Goal: Task Accomplishment & Management: Manage account settings

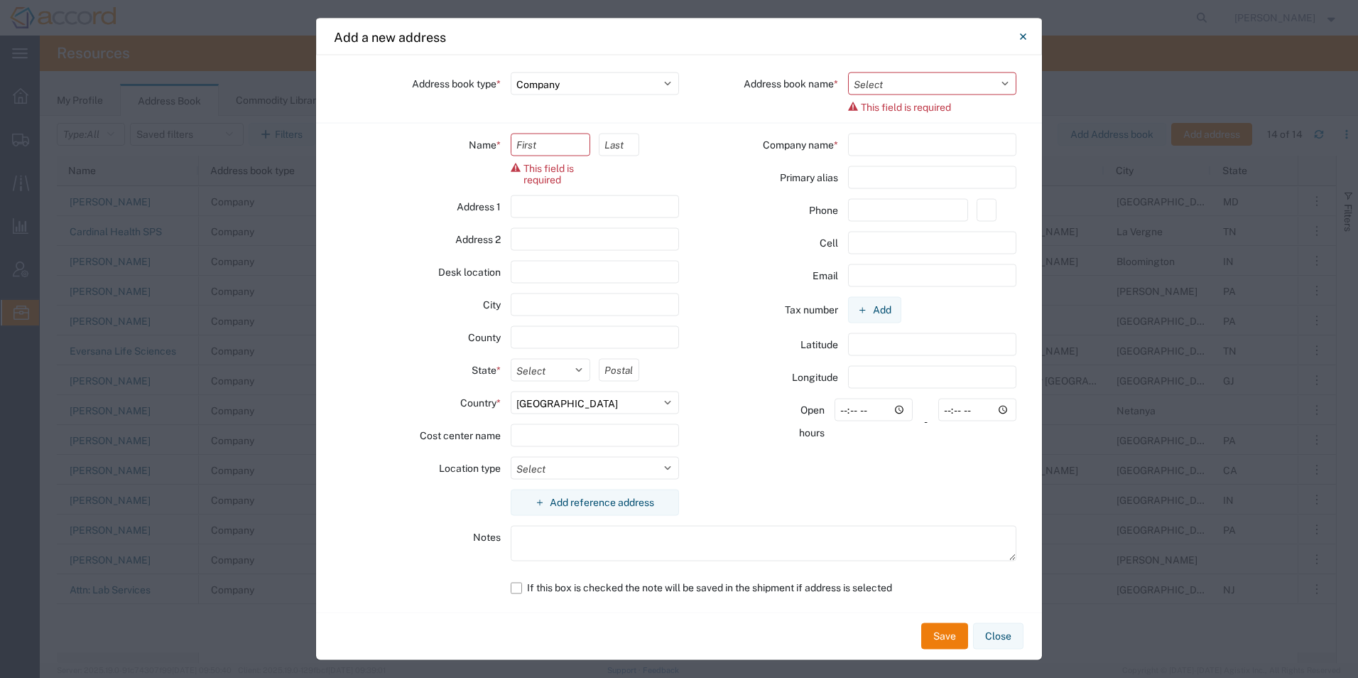
select select "COMPANY"
select select "US"
click at [1022, 38] on icon "Close" at bounding box center [1023, 36] width 6 height 17
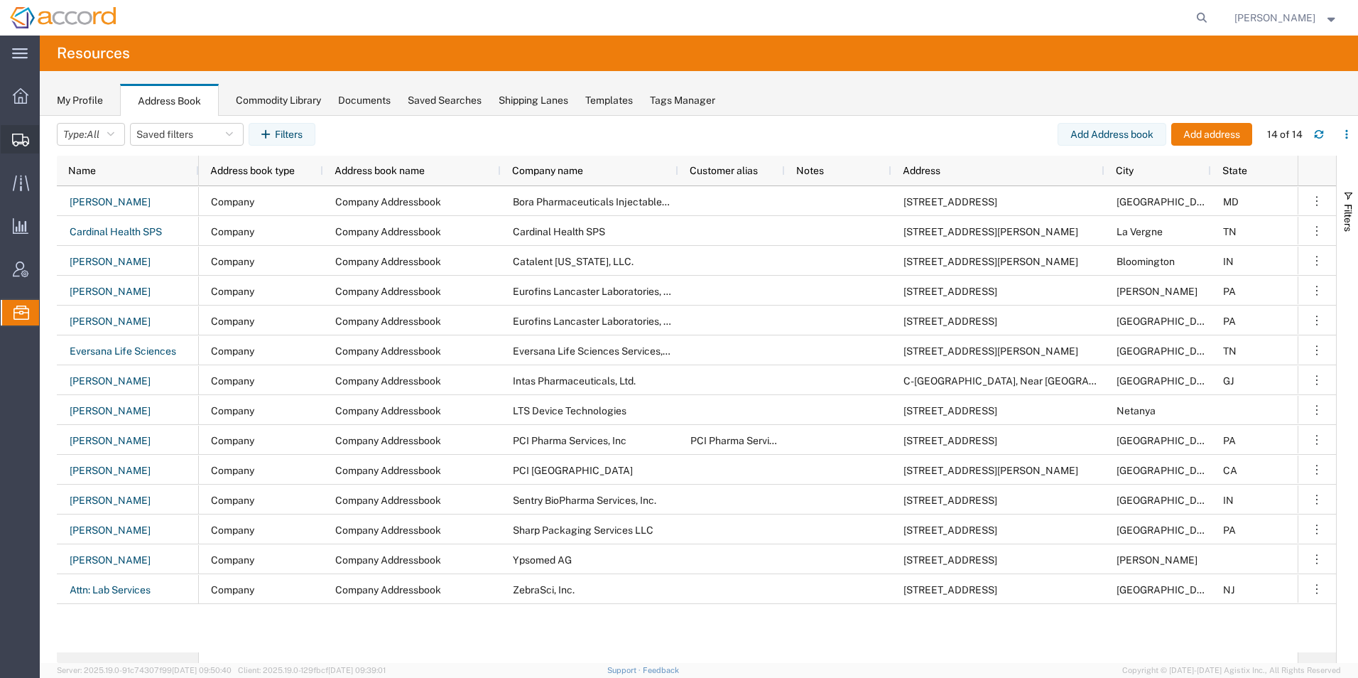
click at [0, 0] on span "Shipment Manager" at bounding box center [0, 0] width 0 height 0
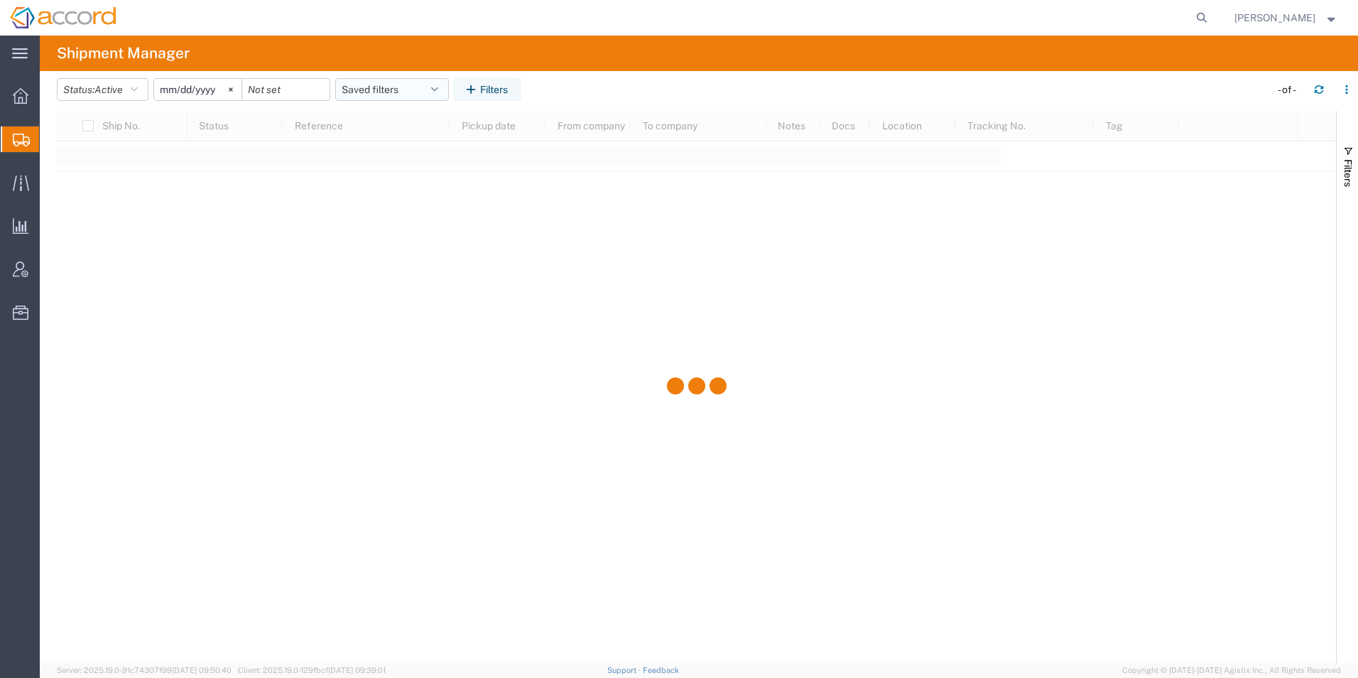
click at [388, 94] on button "Saved filters" at bounding box center [392, 89] width 114 height 23
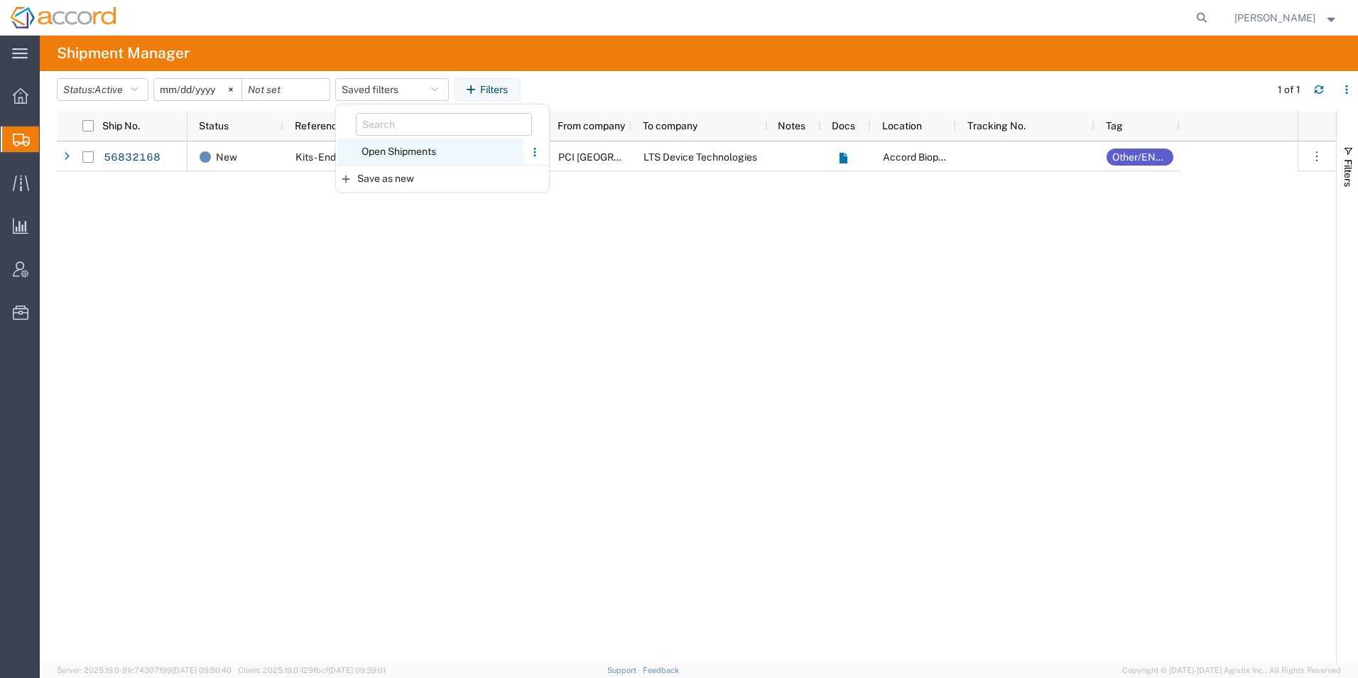
click at [397, 151] on span "Open Shipments" at bounding box center [430, 152] width 186 height 26
type input "[DATE]"
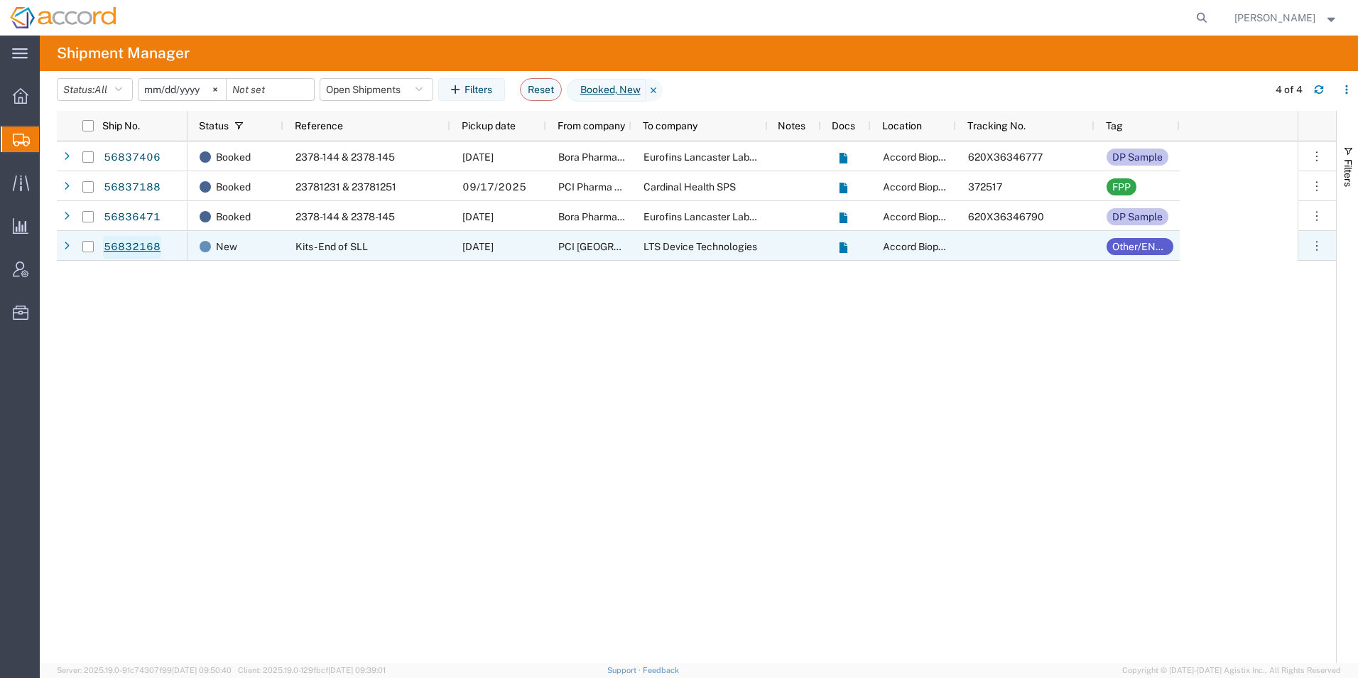
click at [149, 249] on link "56832168" at bounding box center [132, 247] width 58 height 23
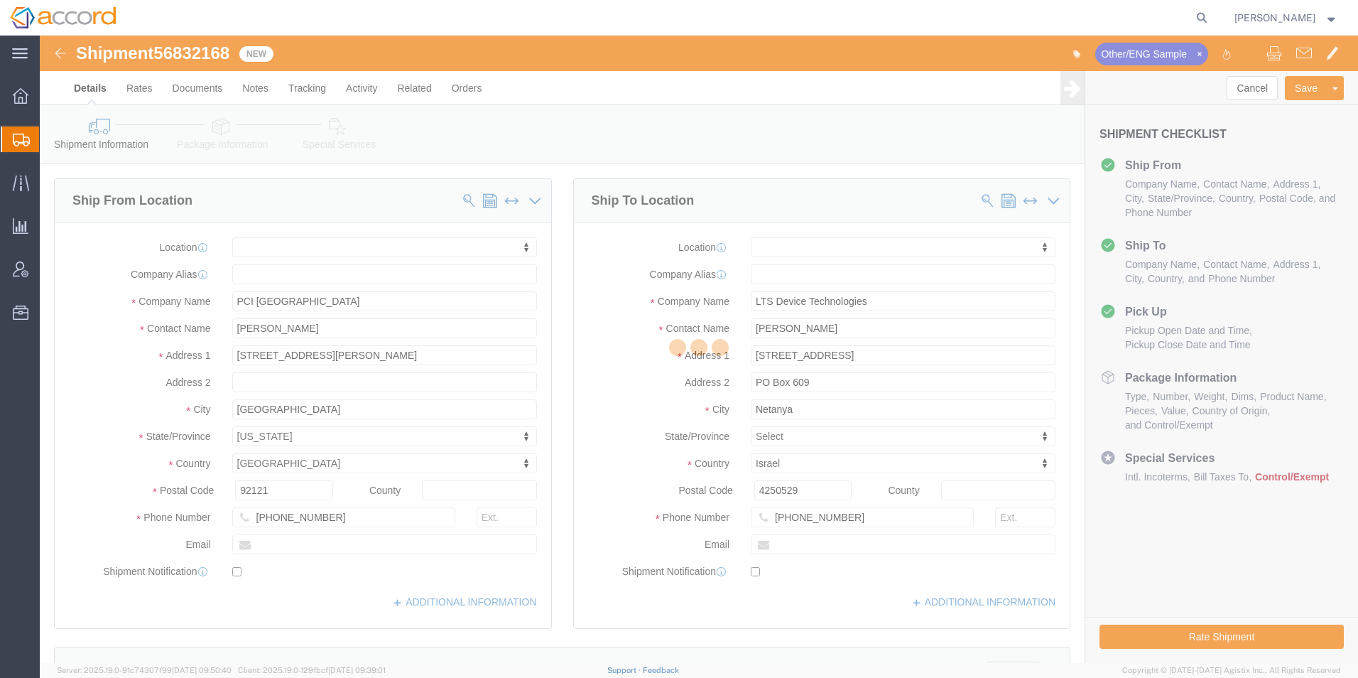
select select
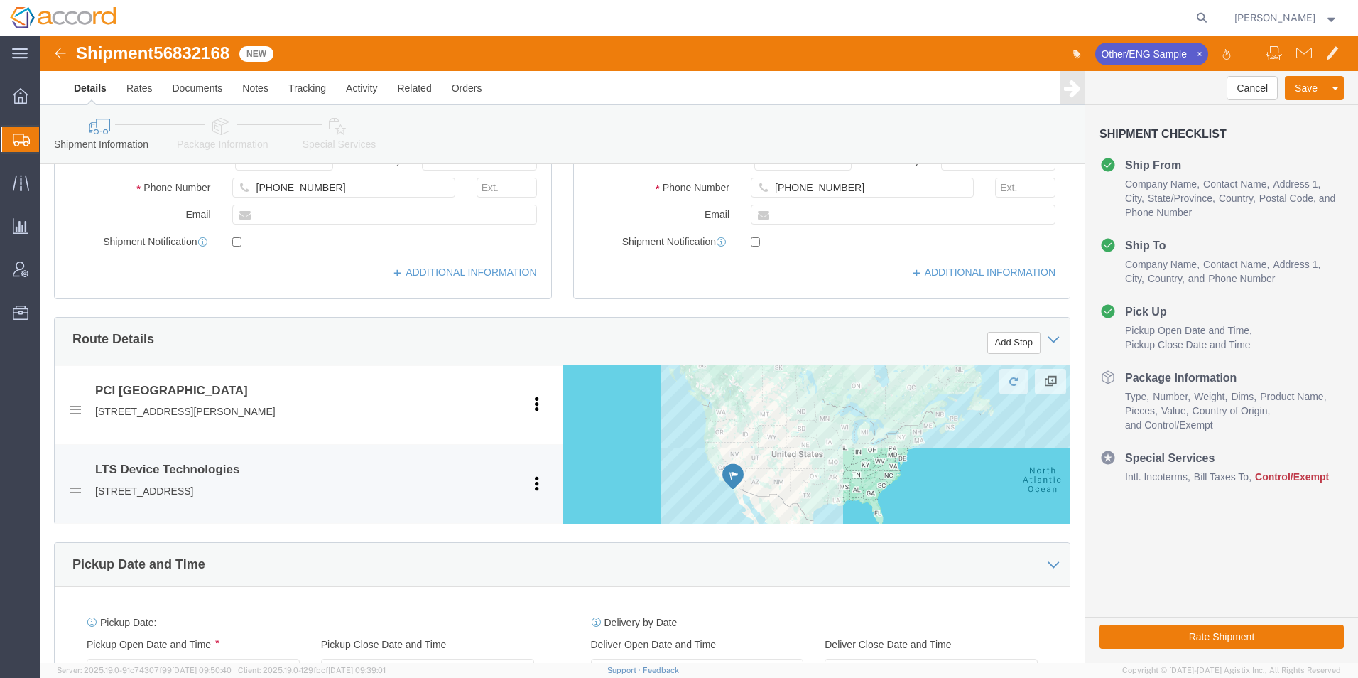
scroll to position [355, 0]
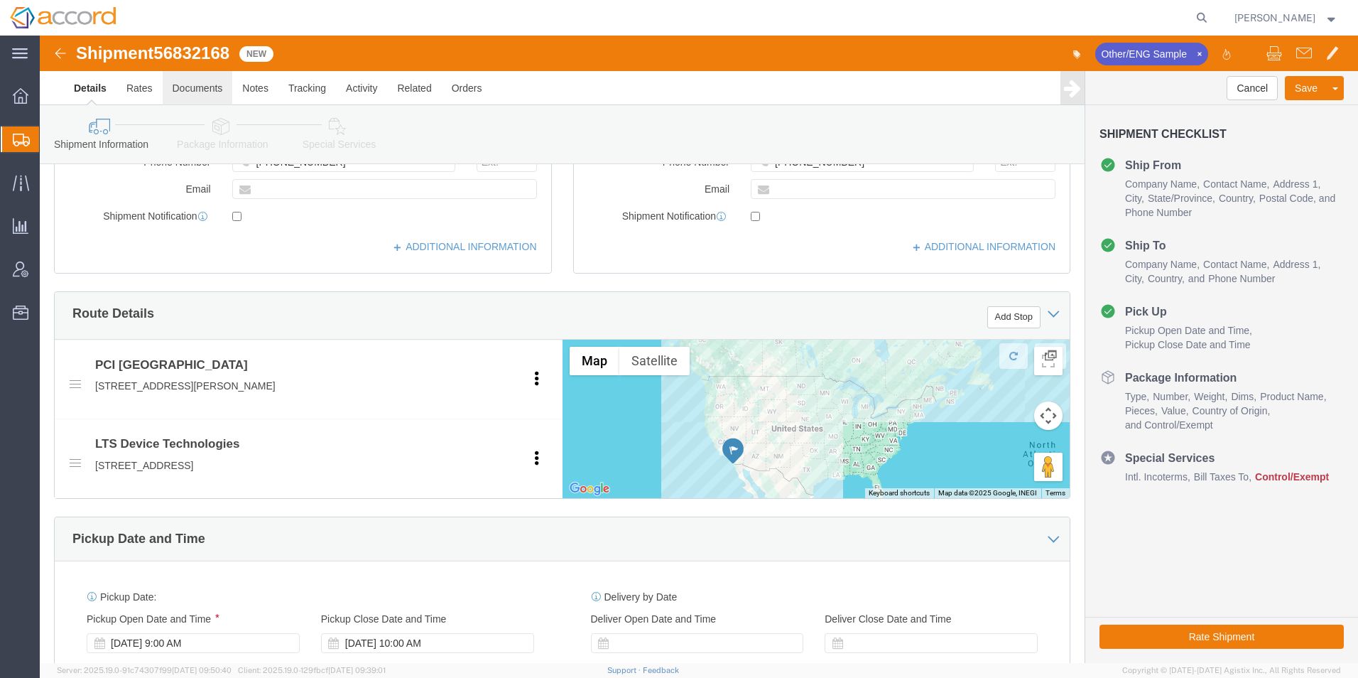
click link "Documents"
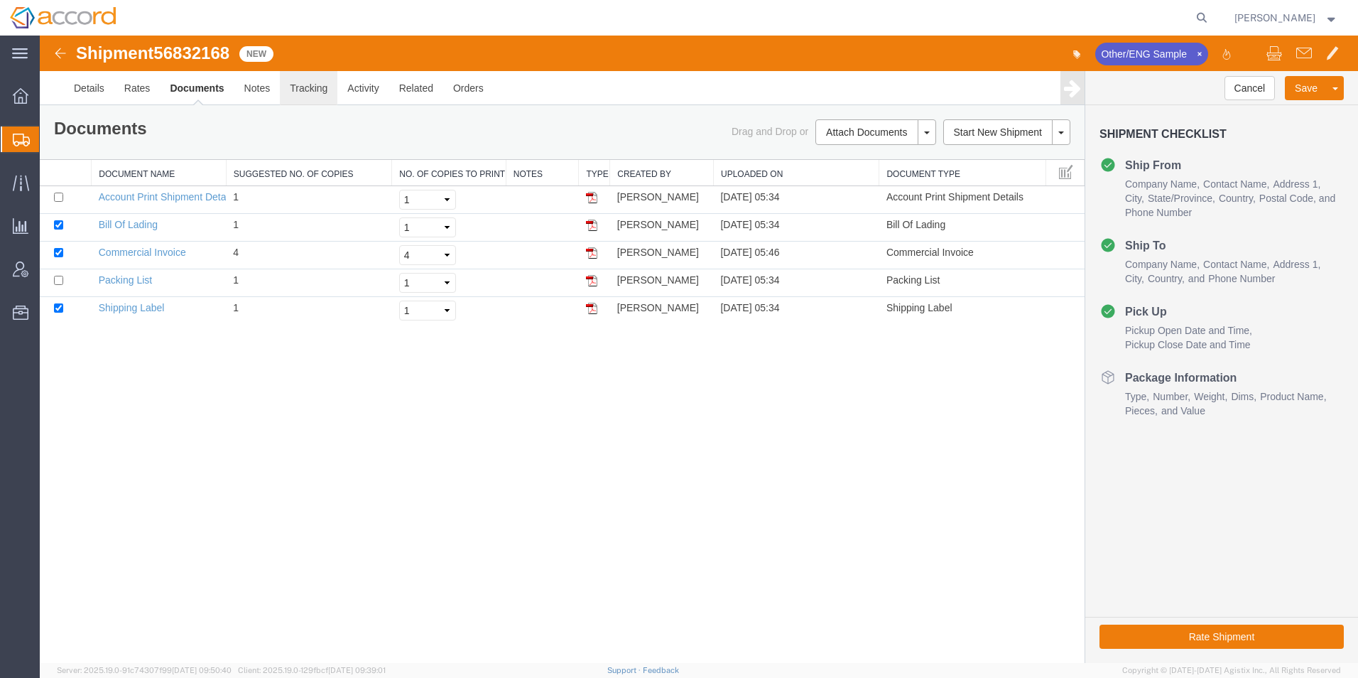
click at [315, 89] on link "Tracking" at bounding box center [309, 88] width 58 height 34
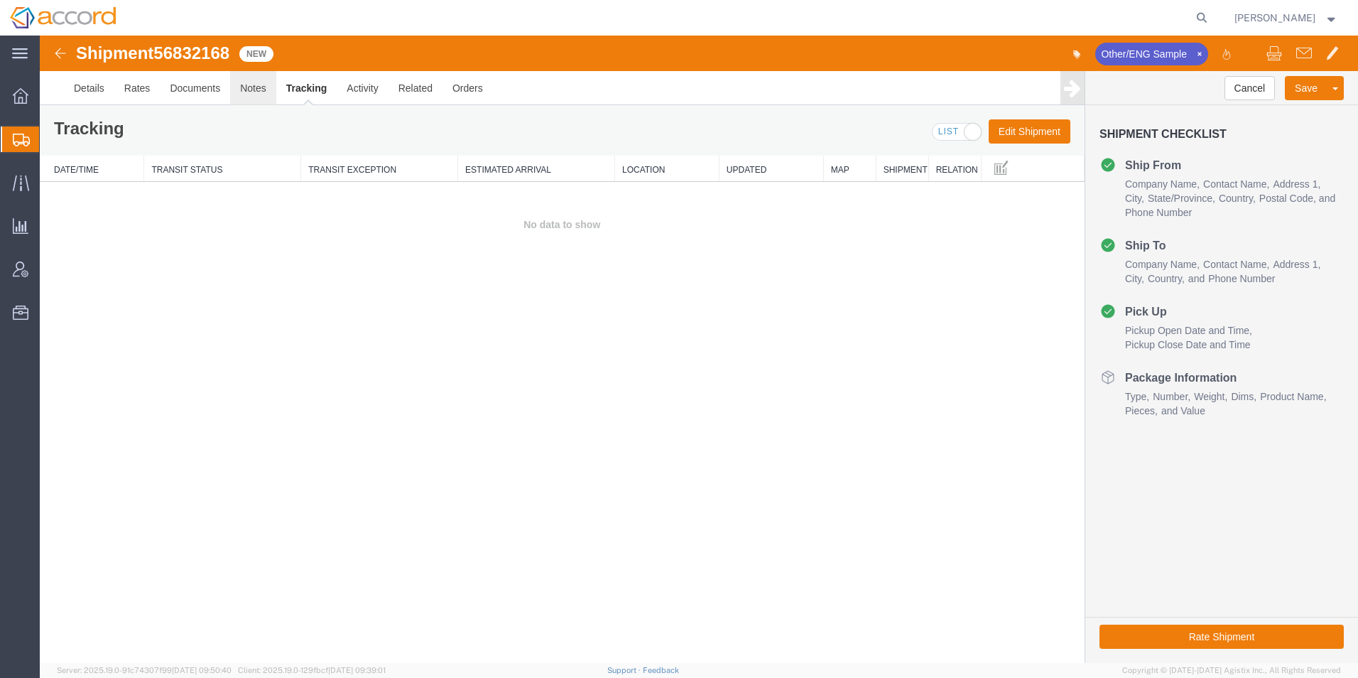
click at [254, 89] on link "Notes" at bounding box center [253, 88] width 46 height 34
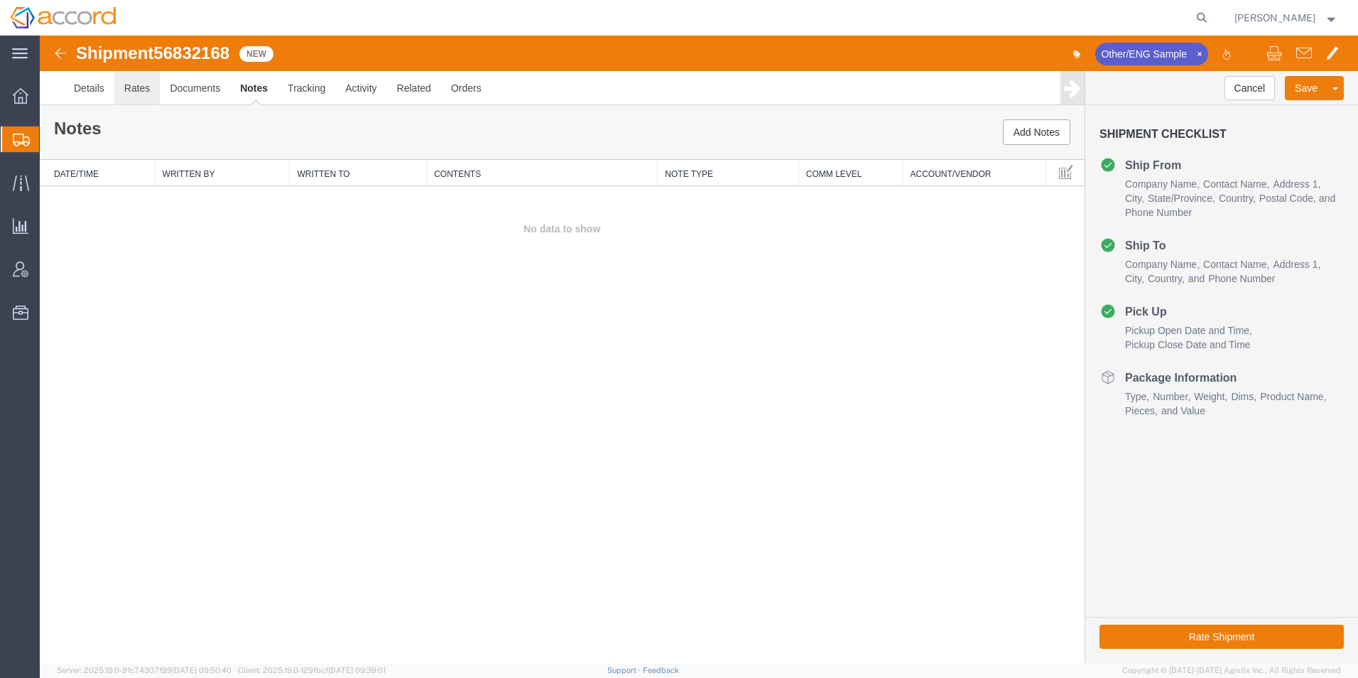
click at [129, 93] on link "Rates" at bounding box center [137, 88] width 46 height 34
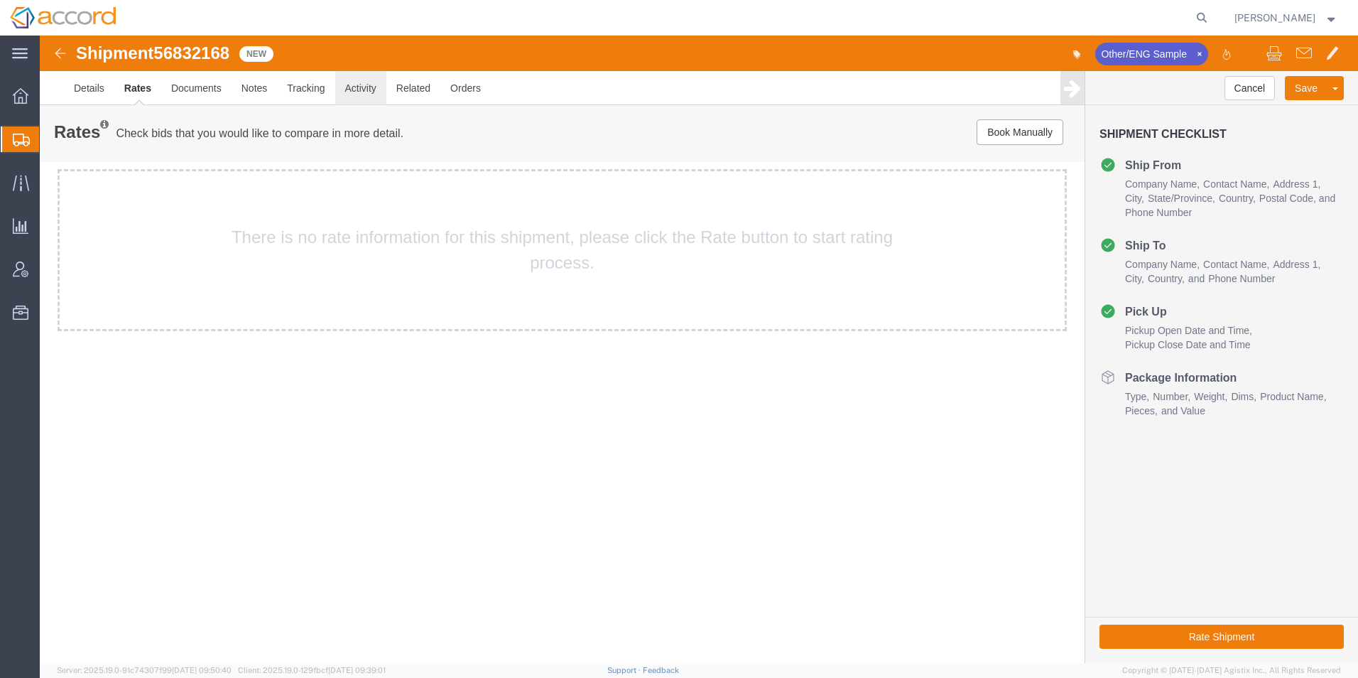
click at [340, 91] on link "Activity" at bounding box center [360, 88] width 51 height 34
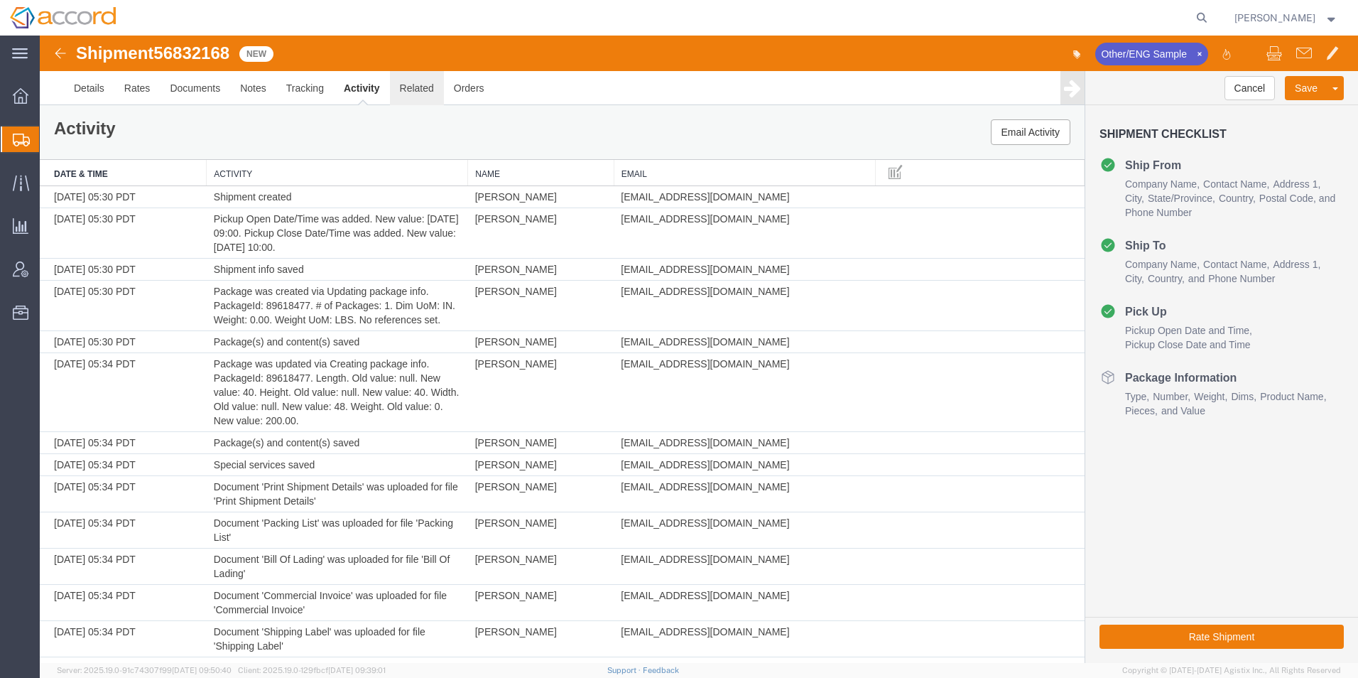
click at [417, 90] on link "Related" at bounding box center [417, 88] width 54 height 34
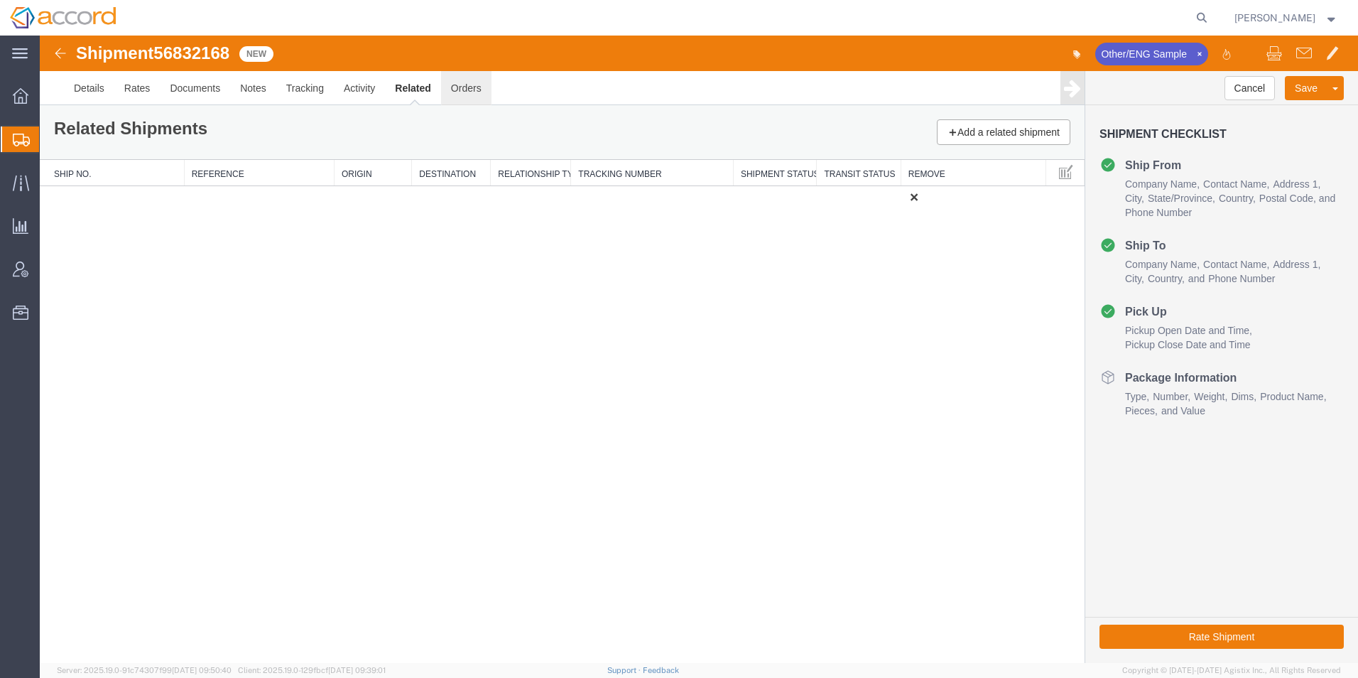
click at [462, 91] on link "Orders" at bounding box center [466, 88] width 50 height 34
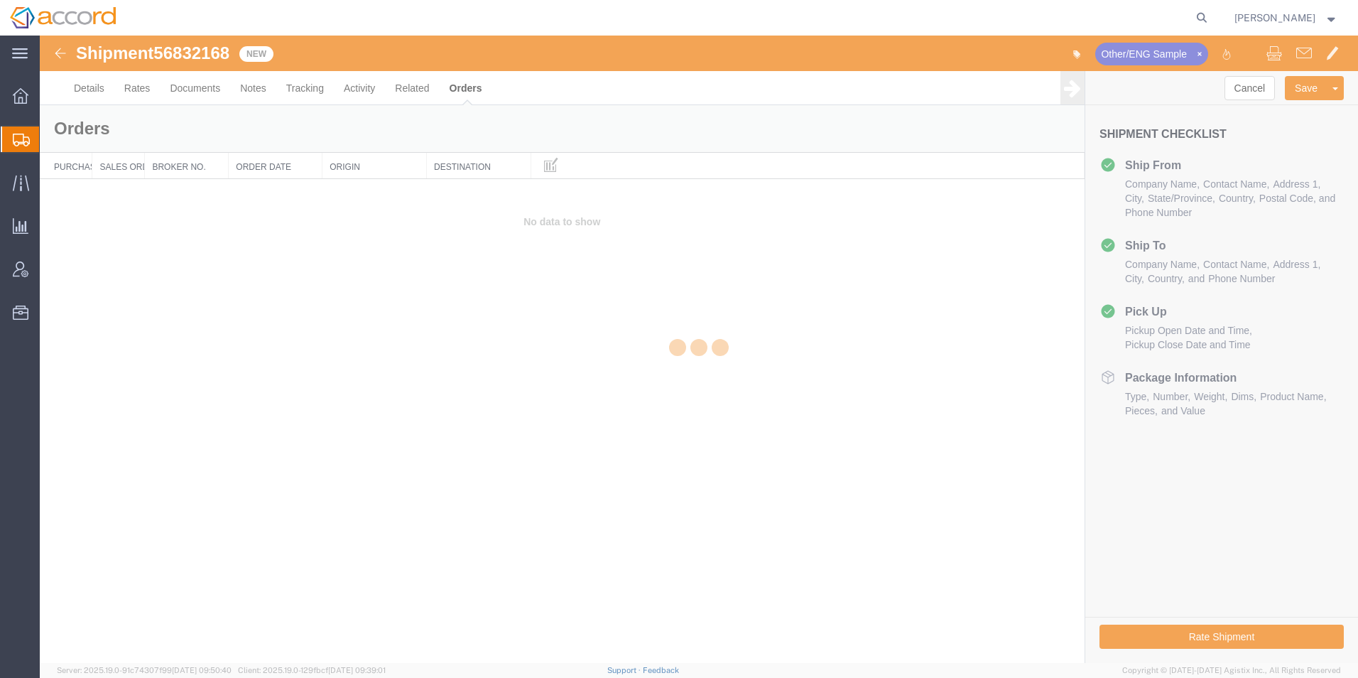
click at [86, 94] on div at bounding box center [699, 349] width 1318 height 627
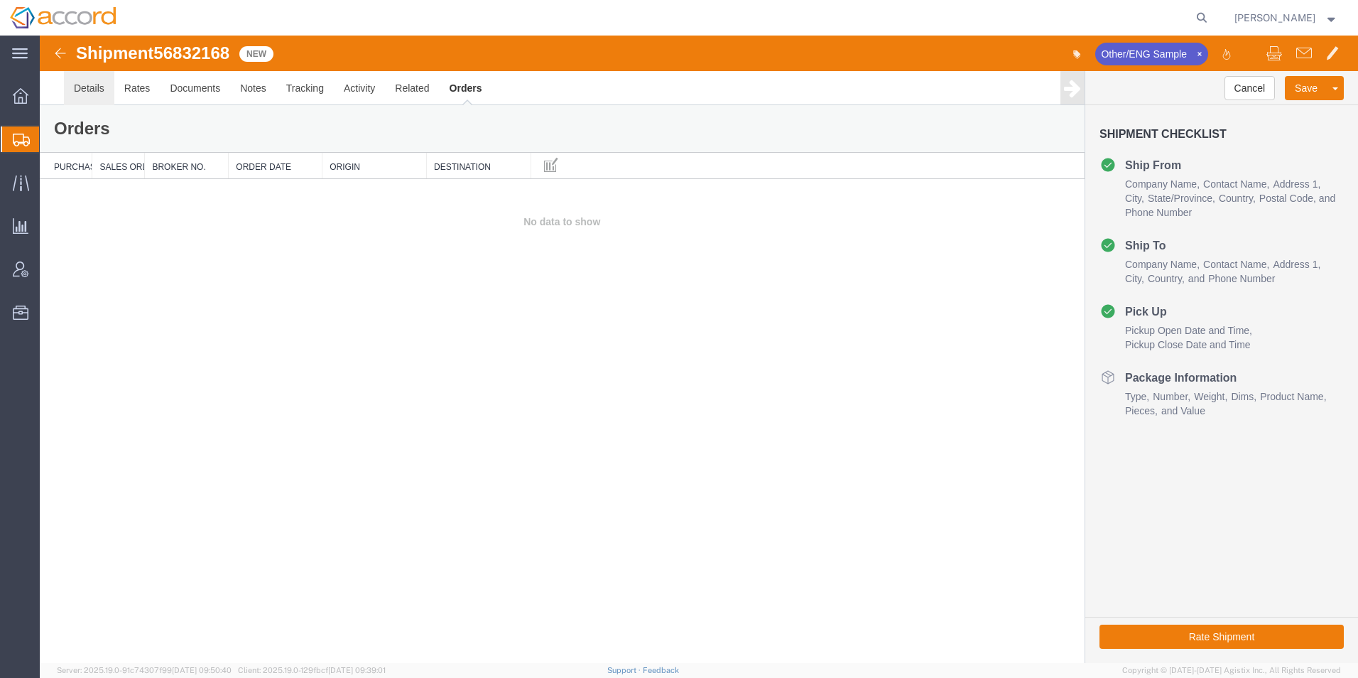
click at [86, 94] on link "Details" at bounding box center [89, 88] width 50 height 34
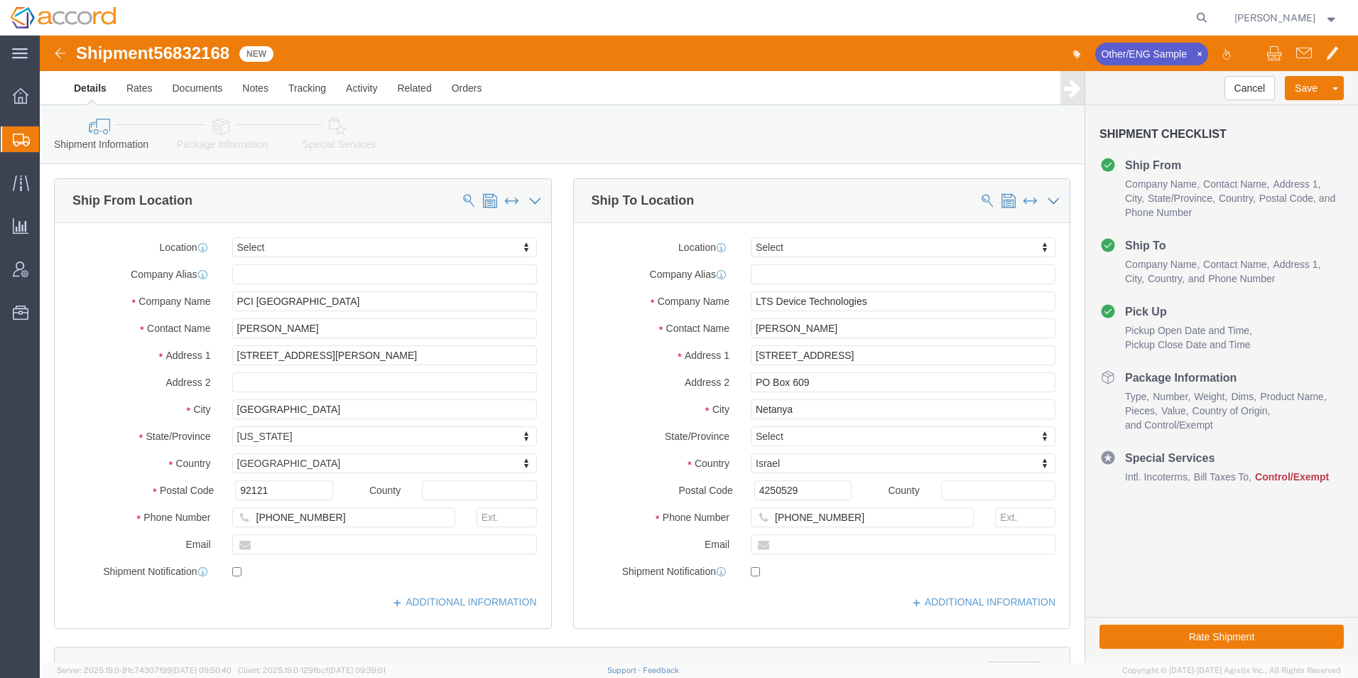
click icon
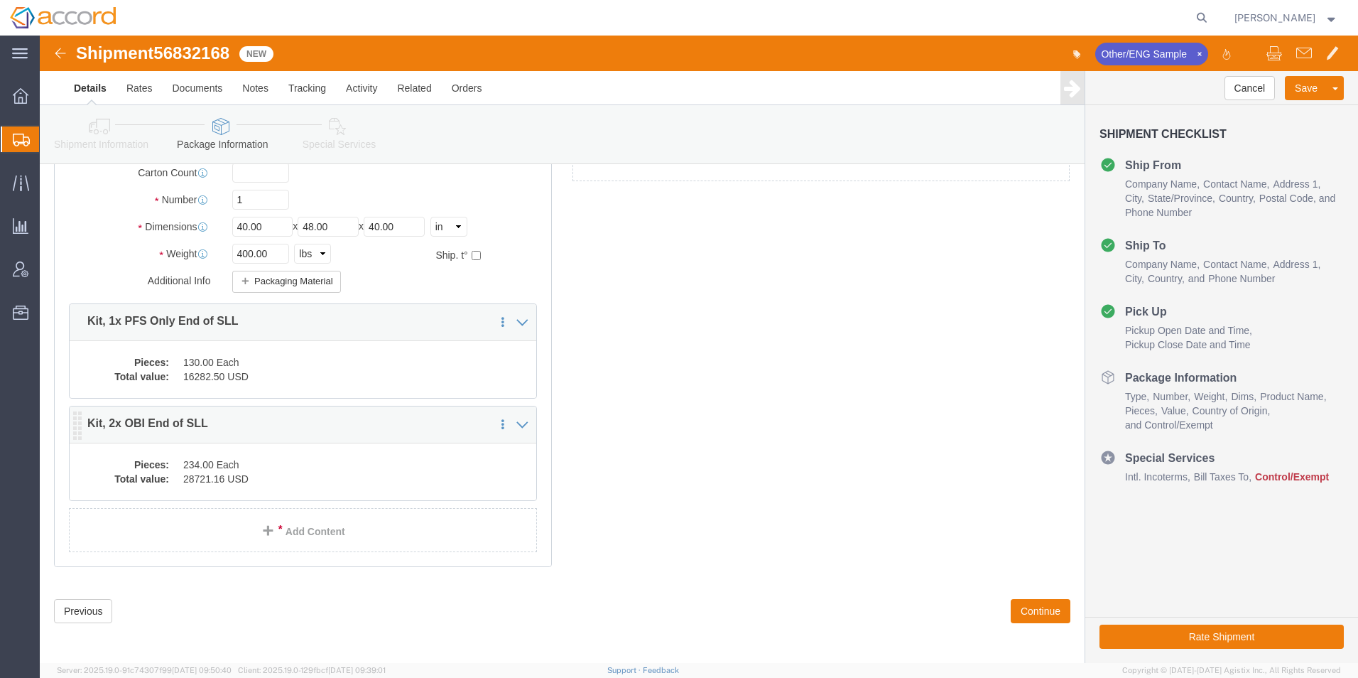
scroll to position [141, 0]
click dd "16282.50 USD"
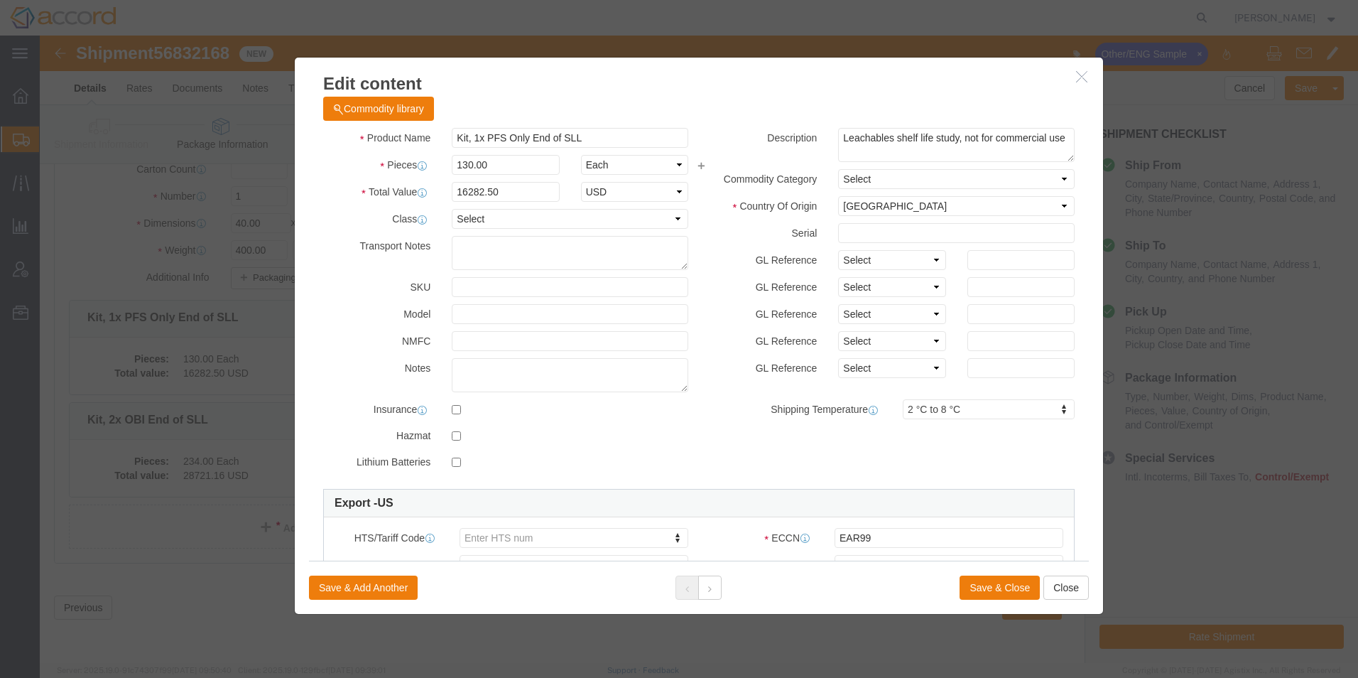
scroll to position [0, 0]
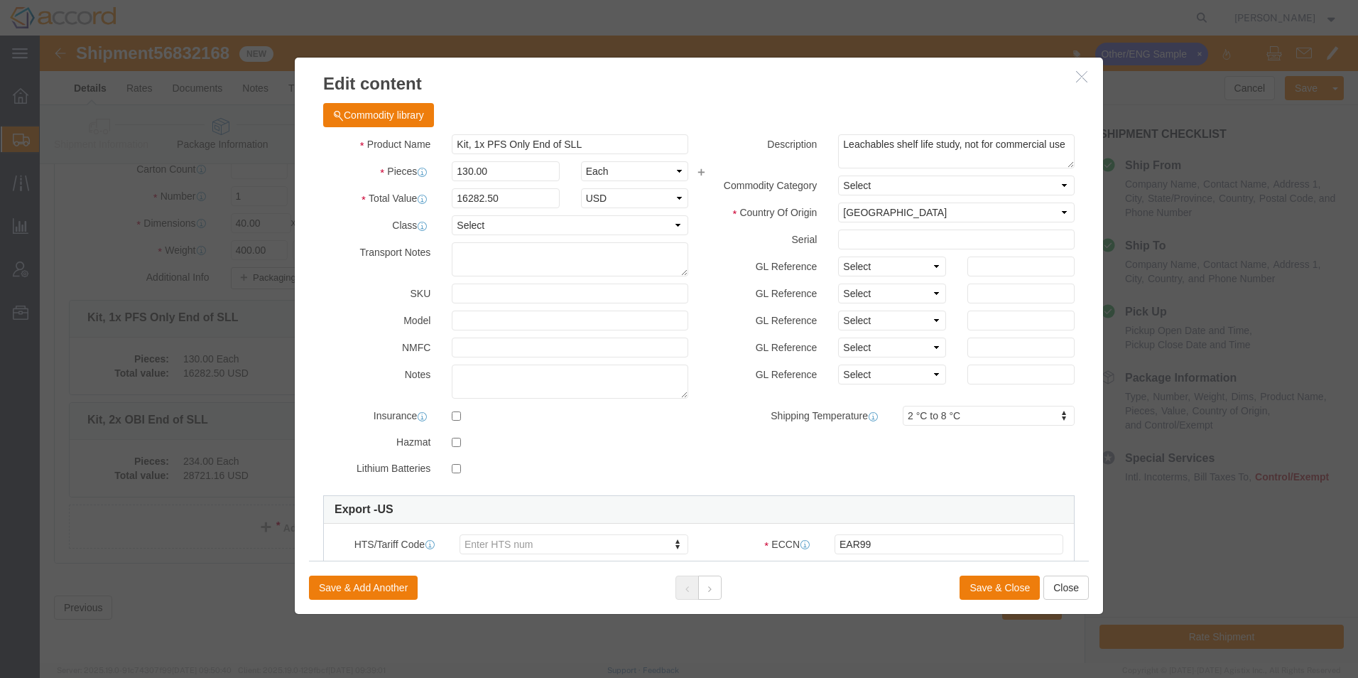
click h3 "Edit content"
click icon "button"
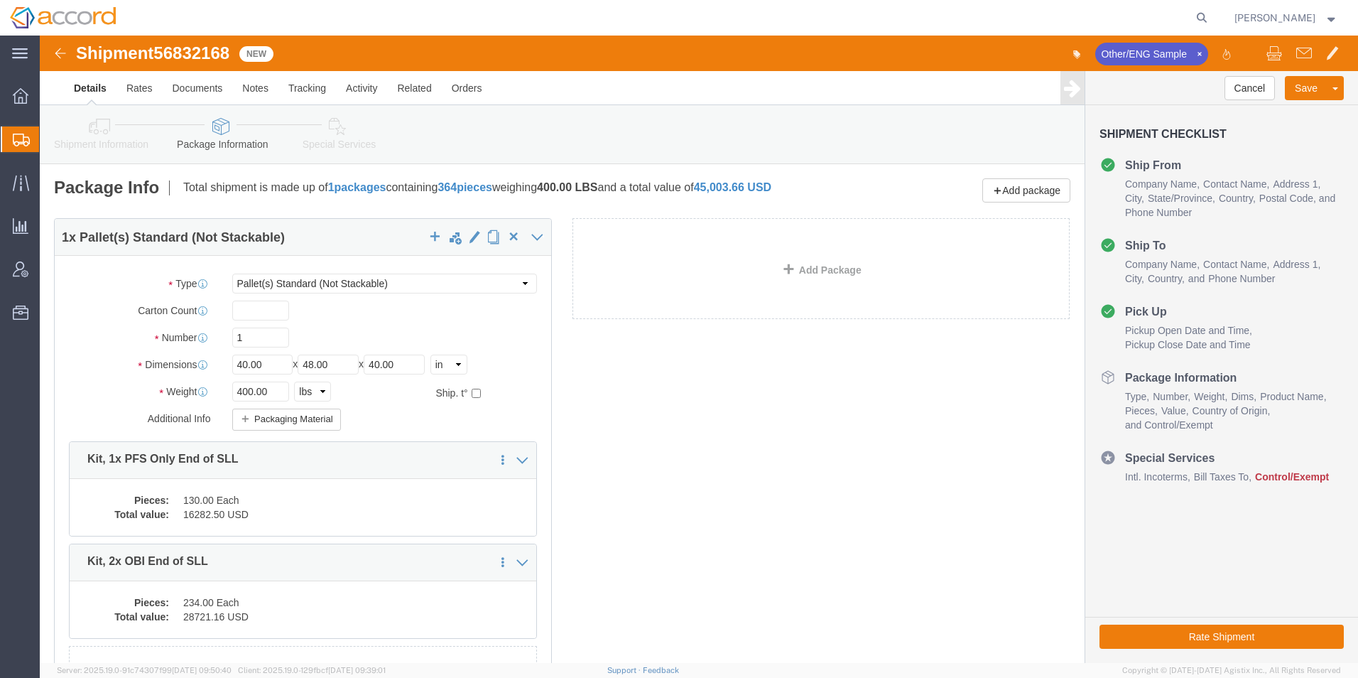
click icon
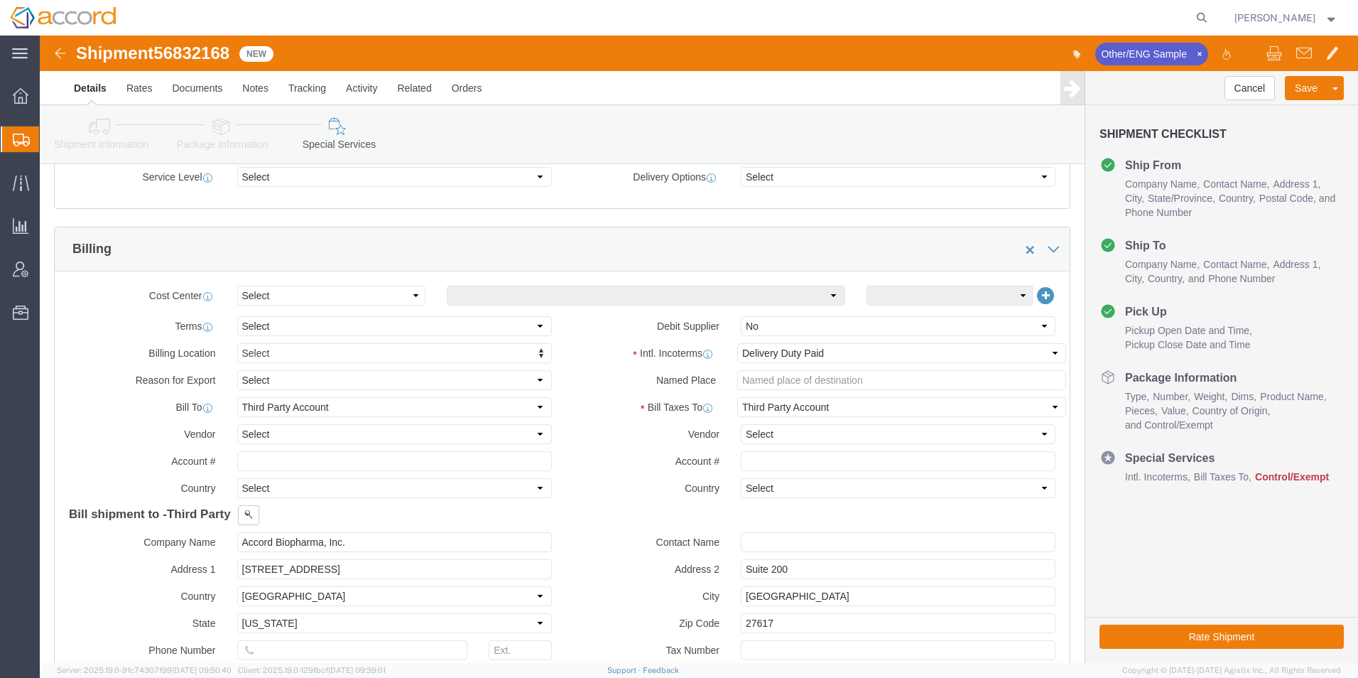
scroll to position [639, 0]
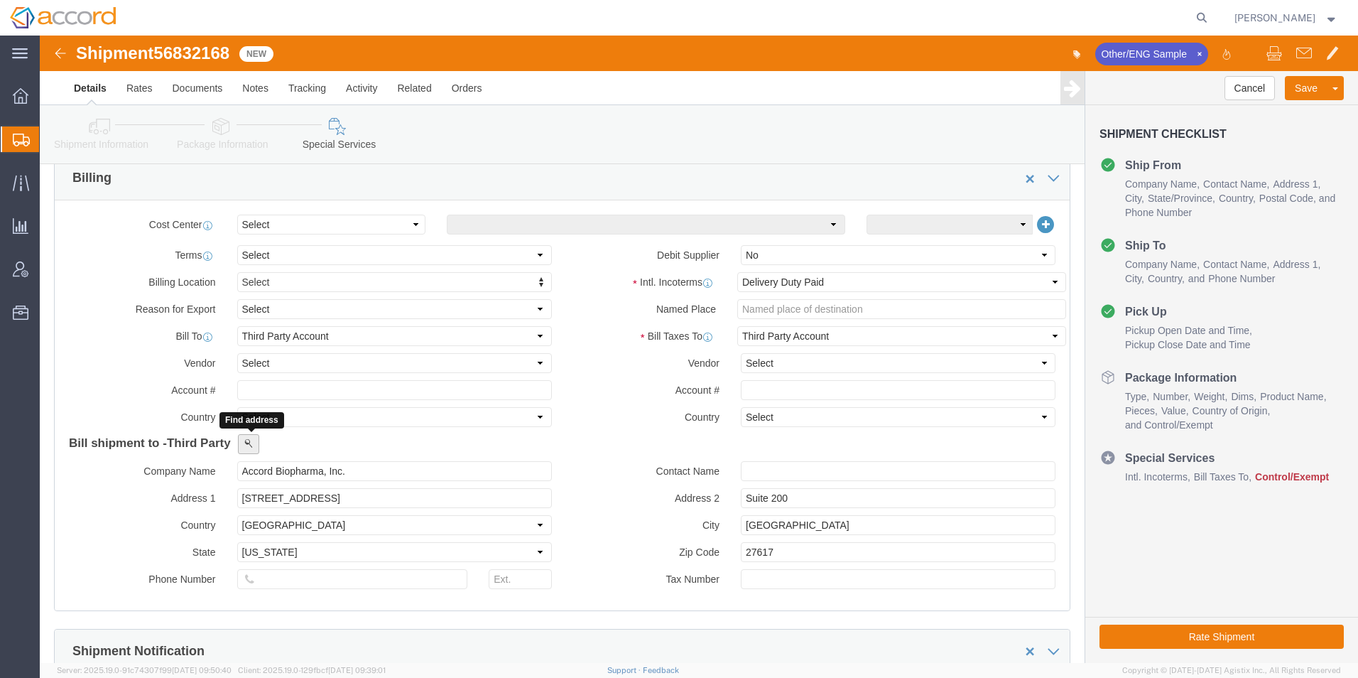
click button
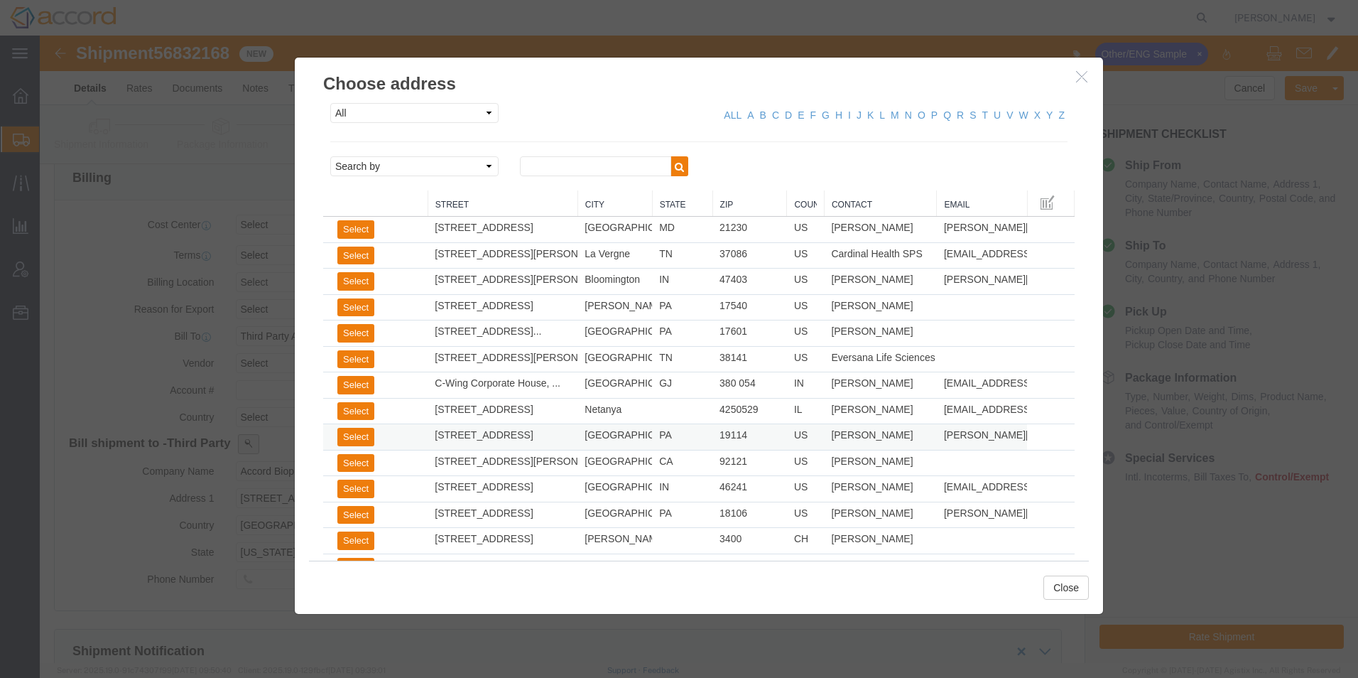
scroll to position [36, 0]
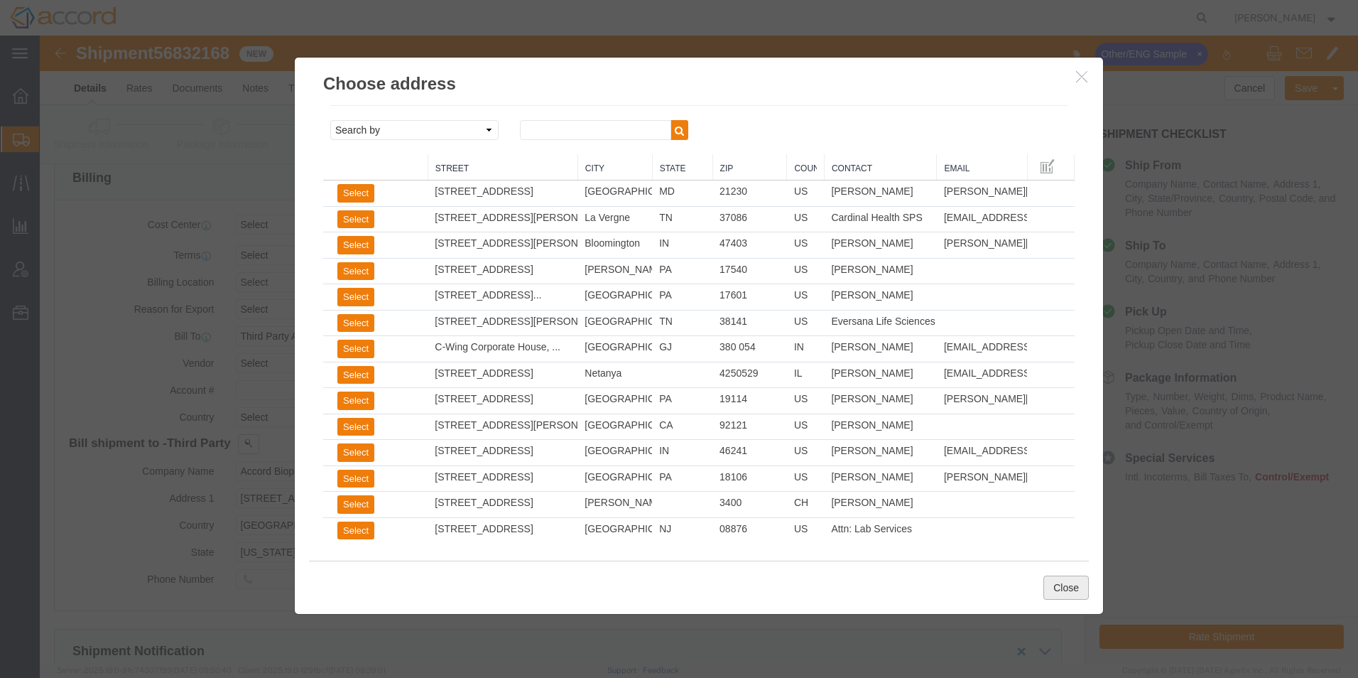
click button "Close"
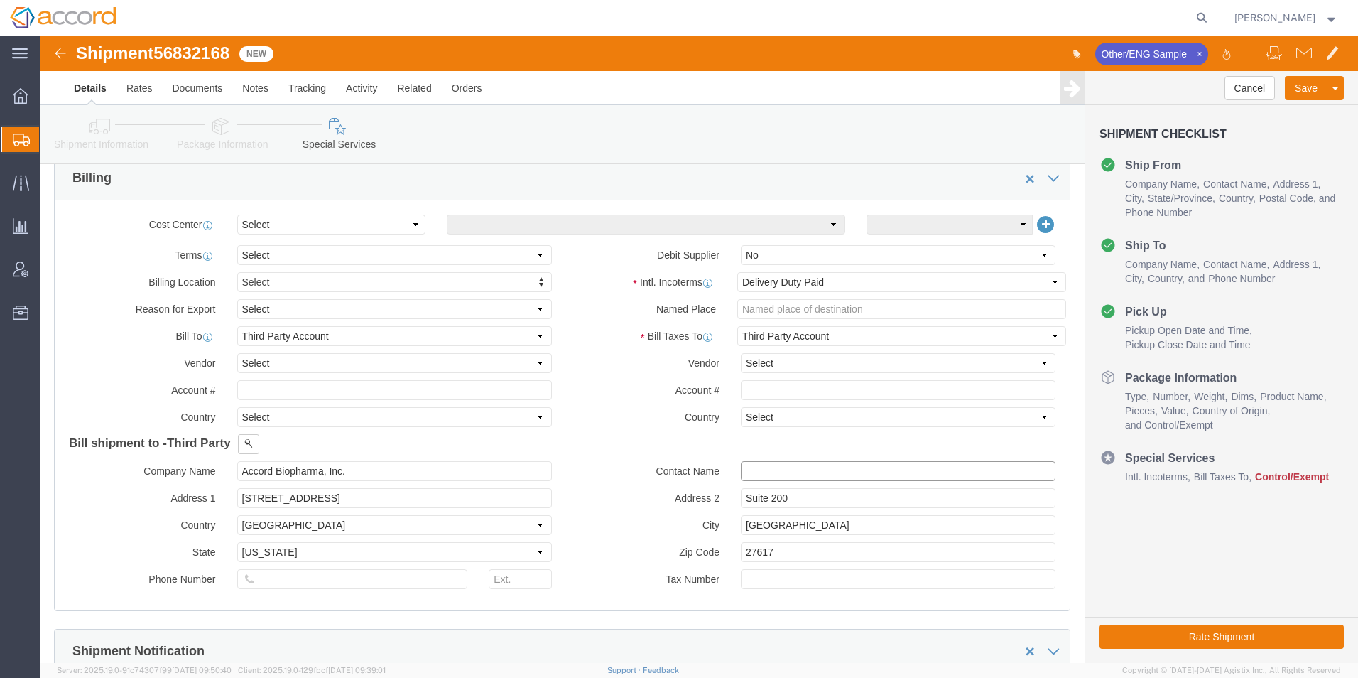
click input "text"
click at [0, 0] on span "Address Book" at bounding box center [0, 0] width 0 height 0
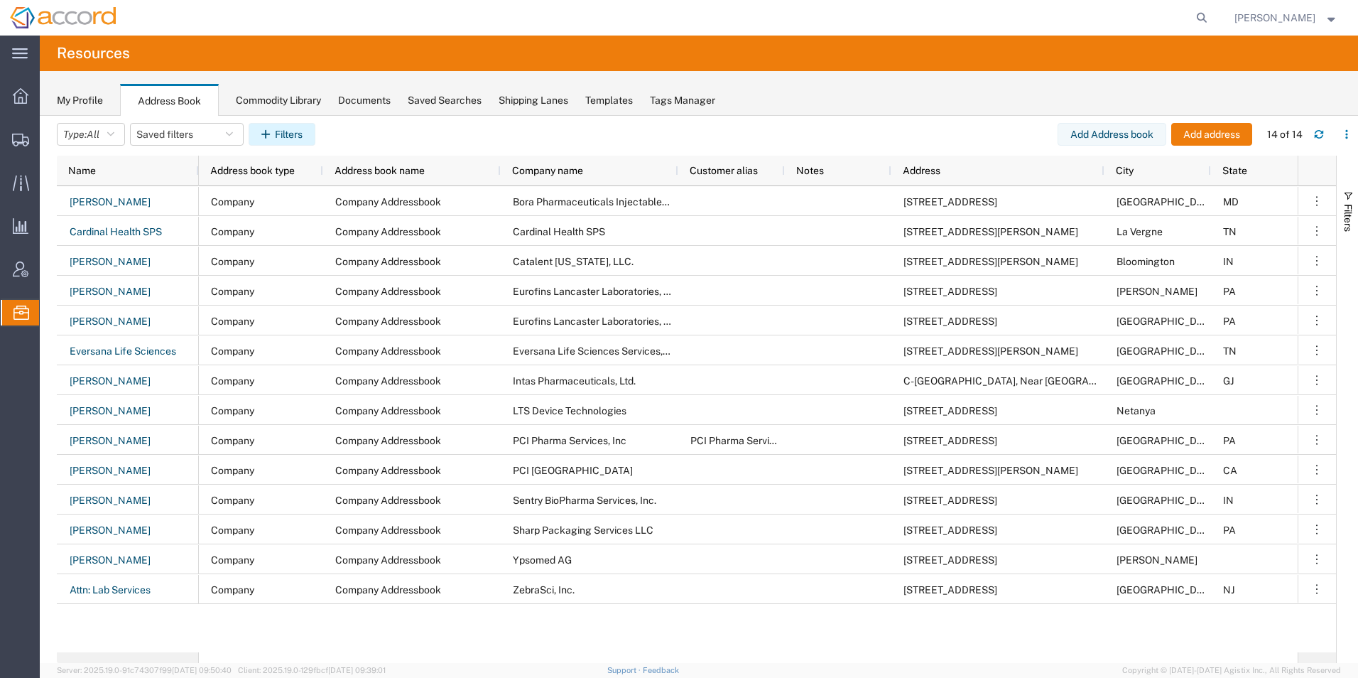
click at [263, 143] on button "Filters" at bounding box center [282, 134] width 67 height 23
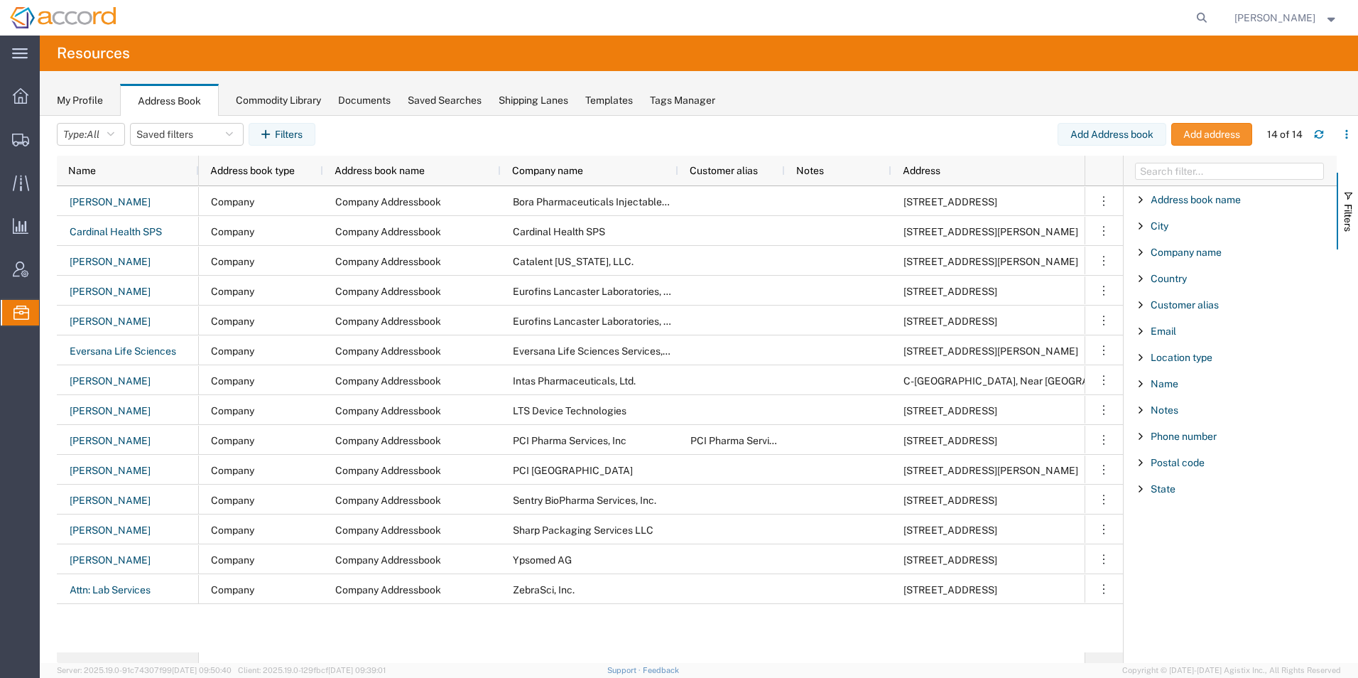
click at [1230, 135] on button "Add address" at bounding box center [1211, 134] width 81 height 23
select select "US"
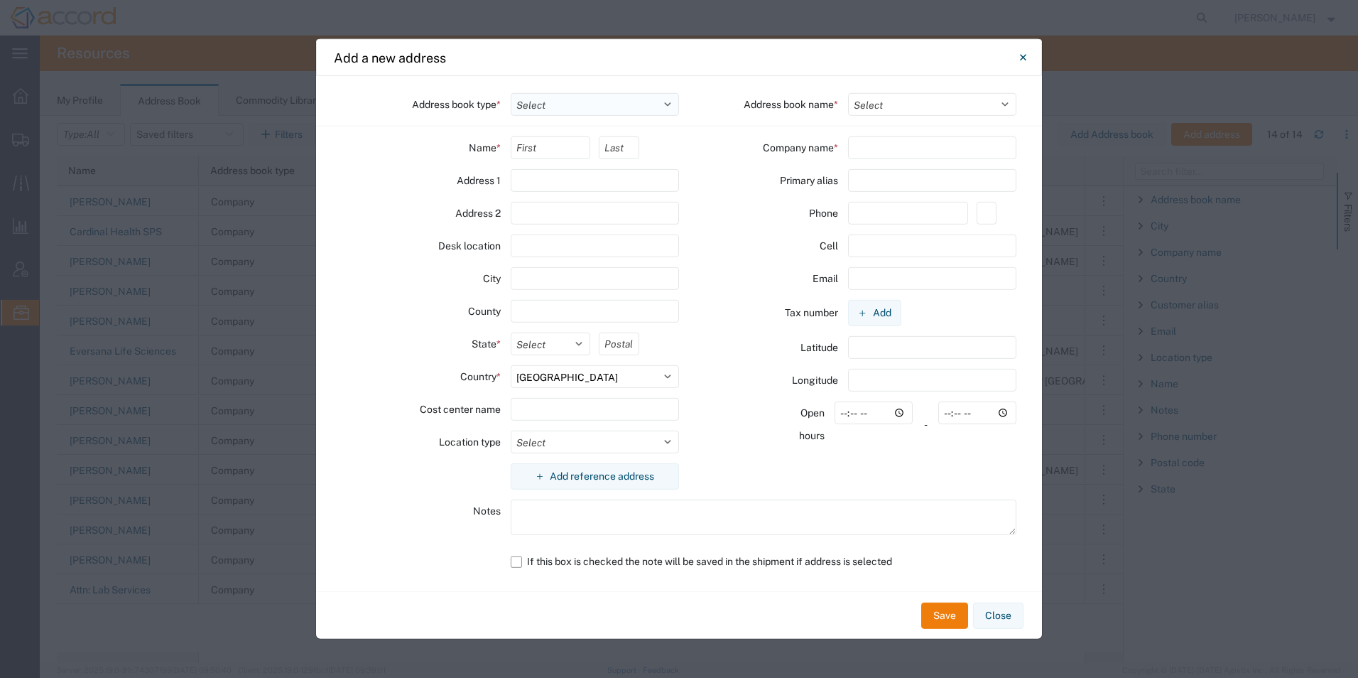
click at [590, 105] on select "Select Location Company Personal Other Shared" at bounding box center [595, 104] width 169 height 23
select select "COMPANY"
click at [511, 93] on select "Select Location Company Personal Other Shared" at bounding box center [595, 104] width 169 height 23
click at [853, 104] on select "Select Company Addressbook Company Addressbook" at bounding box center [932, 104] width 169 height 23
select select "127034"
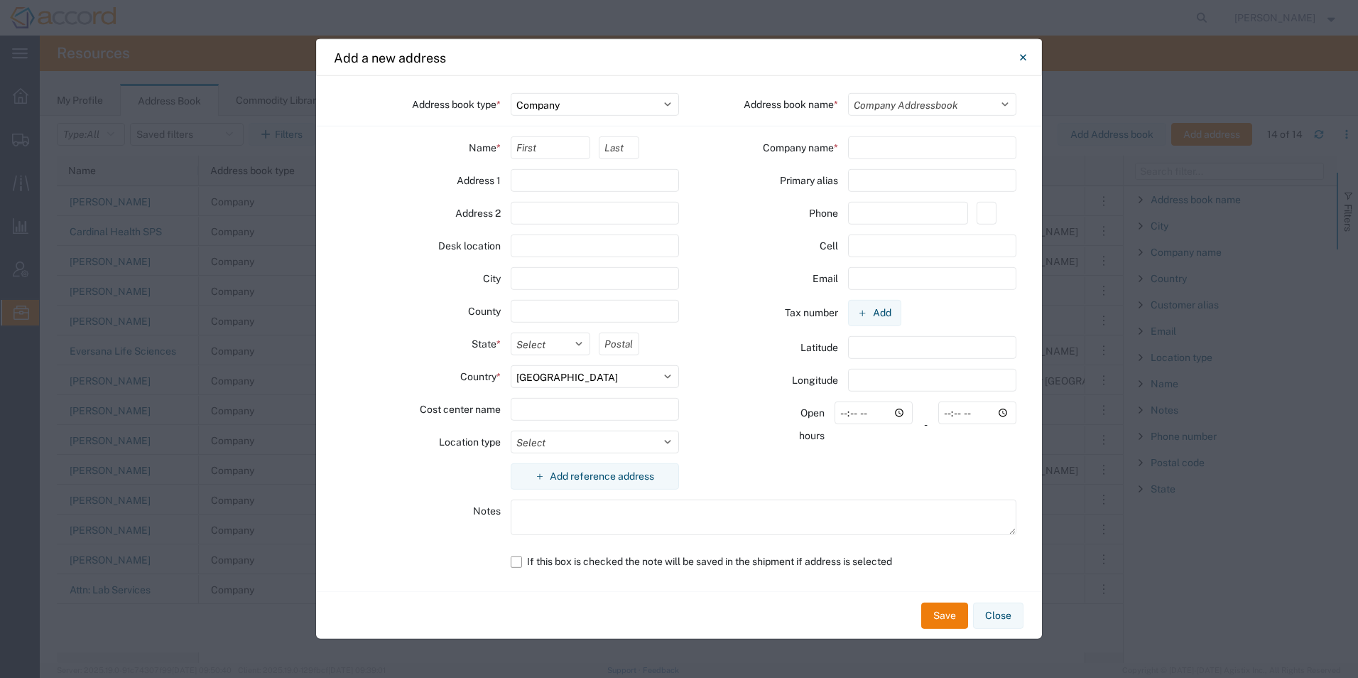
click at [848, 93] on select "Select Company Addressbook Company Addressbook" at bounding box center [932, 104] width 169 height 23
click at [522, 146] on input "text" at bounding box center [551, 147] width 80 height 23
click at [616, 146] on agx-form-control-wrapper-v2 at bounding box center [639, 152] width 80 height 33
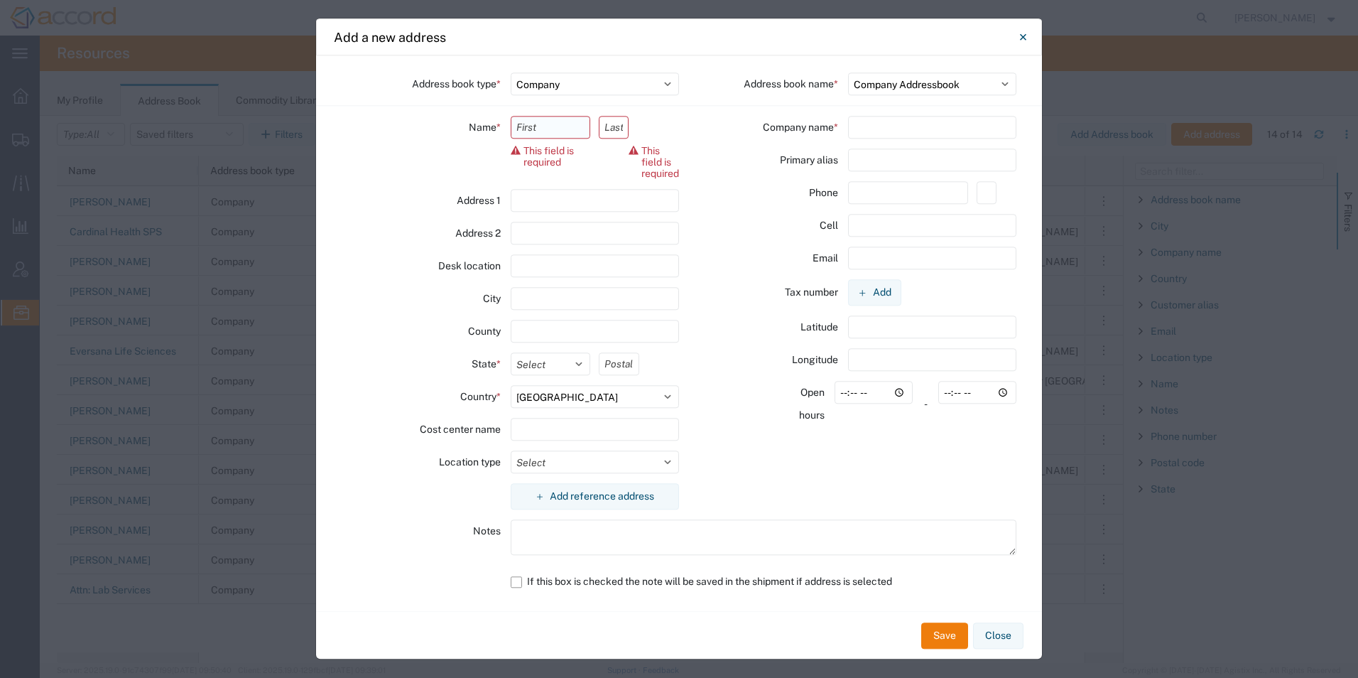
click at [517, 136] on input "text" at bounding box center [551, 127] width 80 height 23
type input "APBiopharma"
click at [894, 130] on input "text" at bounding box center [932, 127] width 169 height 23
type input "Accord Biopharma, Inc."
click at [546, 193] on input "text" at bounding box center [595, 200] width 169 height 23
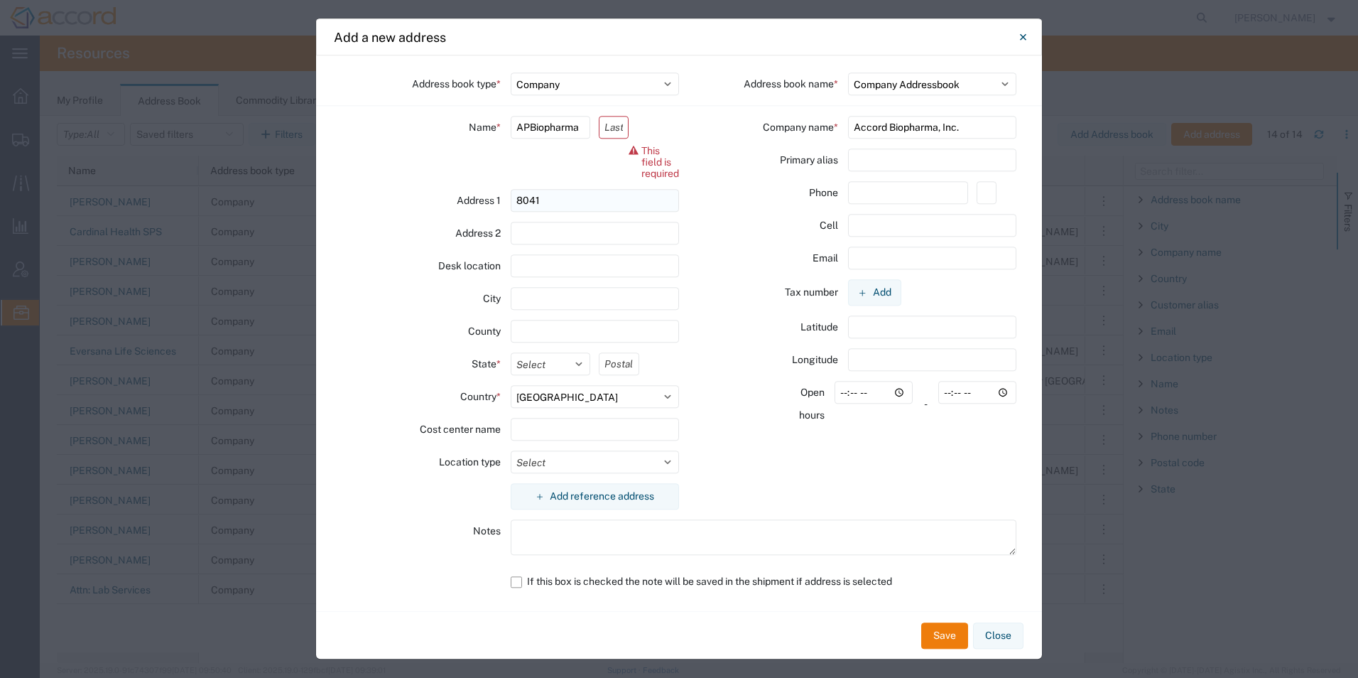
type input "[STREET_ADDRESS]"
type input "[PERSON_NAME]"
type input "Suite 200"
type input "[GEOGRAPHIC_DATA]"
type input "NC"
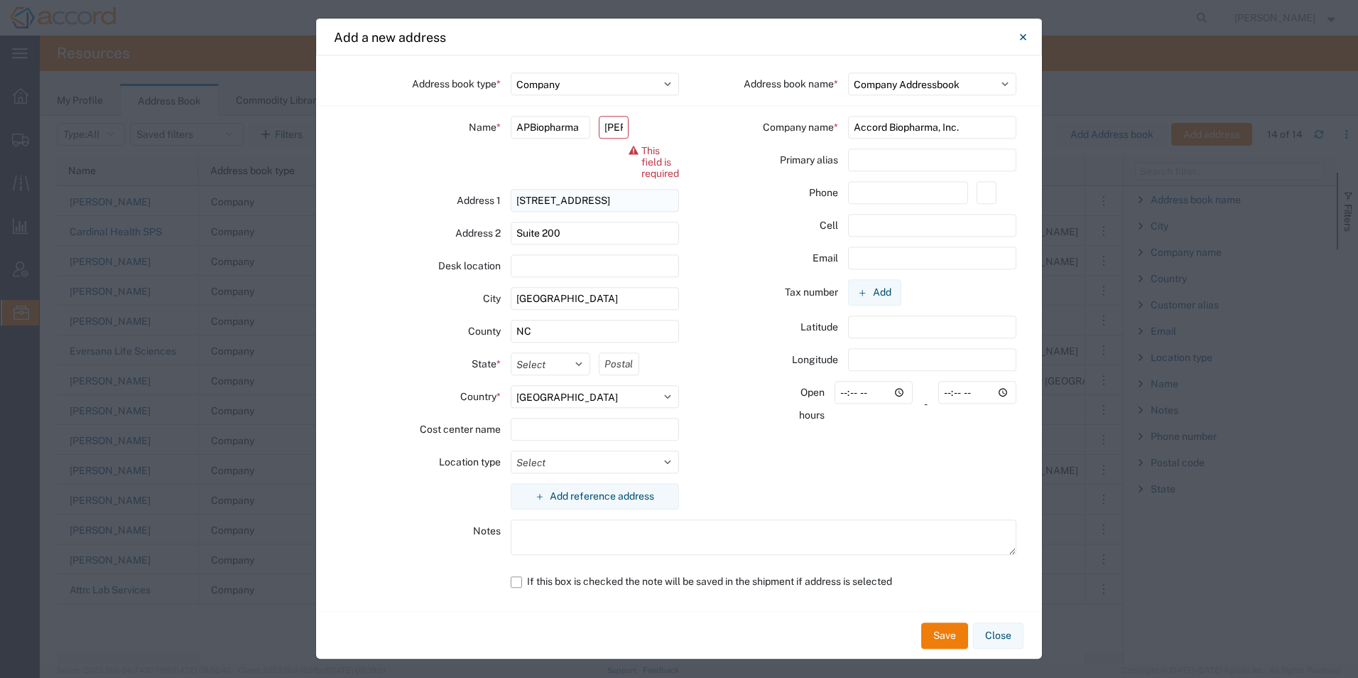
select select "NC"
type input "27617"
type input "9196212728"
type input "[EMAIL_ADDRESS][DOMAIN_NAME]"
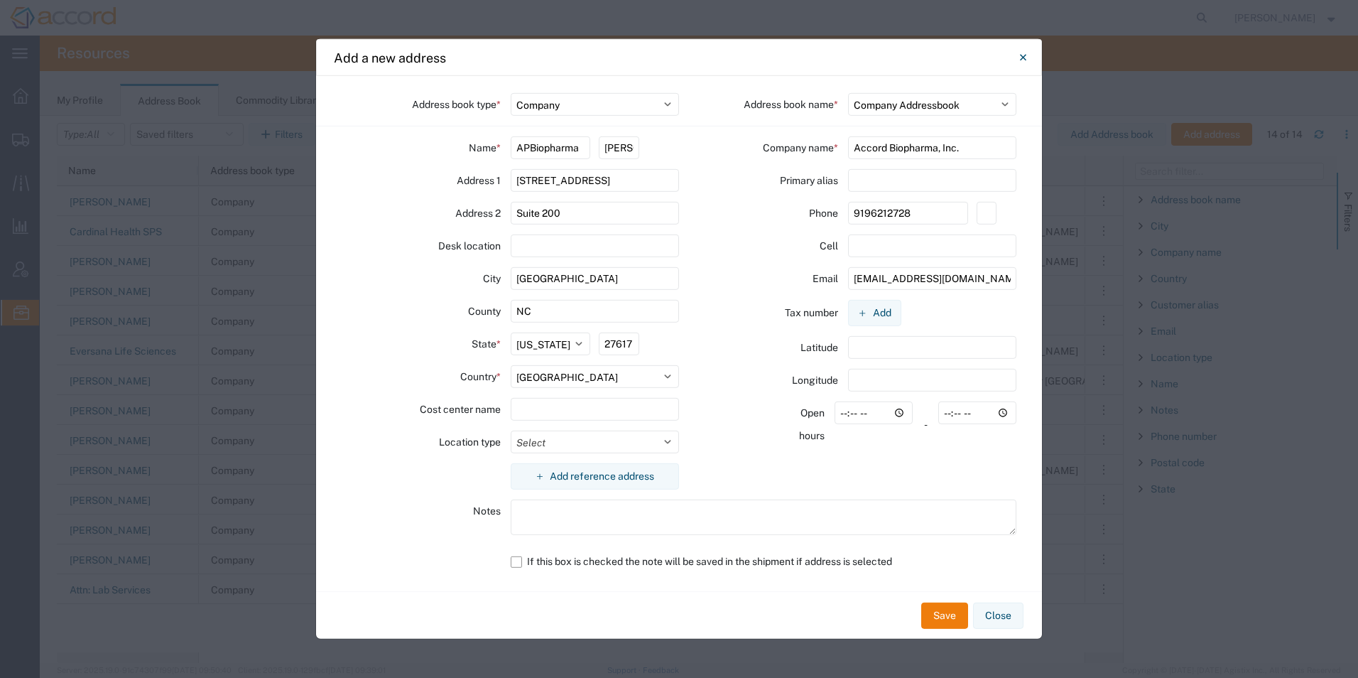
drag, startPoint x: 1003, startPoint y: 283, endPoint x: 646, endPoint y: 257, distance: 357.5
click at [652, 261] on div "Address book type * Select Location Company Personal Other Shared Address book …" at bounding box center [679, 333] width 726 height 515
type input "a"
click at [626, 148] on input "[PERSON_NAME]" at bounding box center [619, 147] width 40 height 23
type input "n"
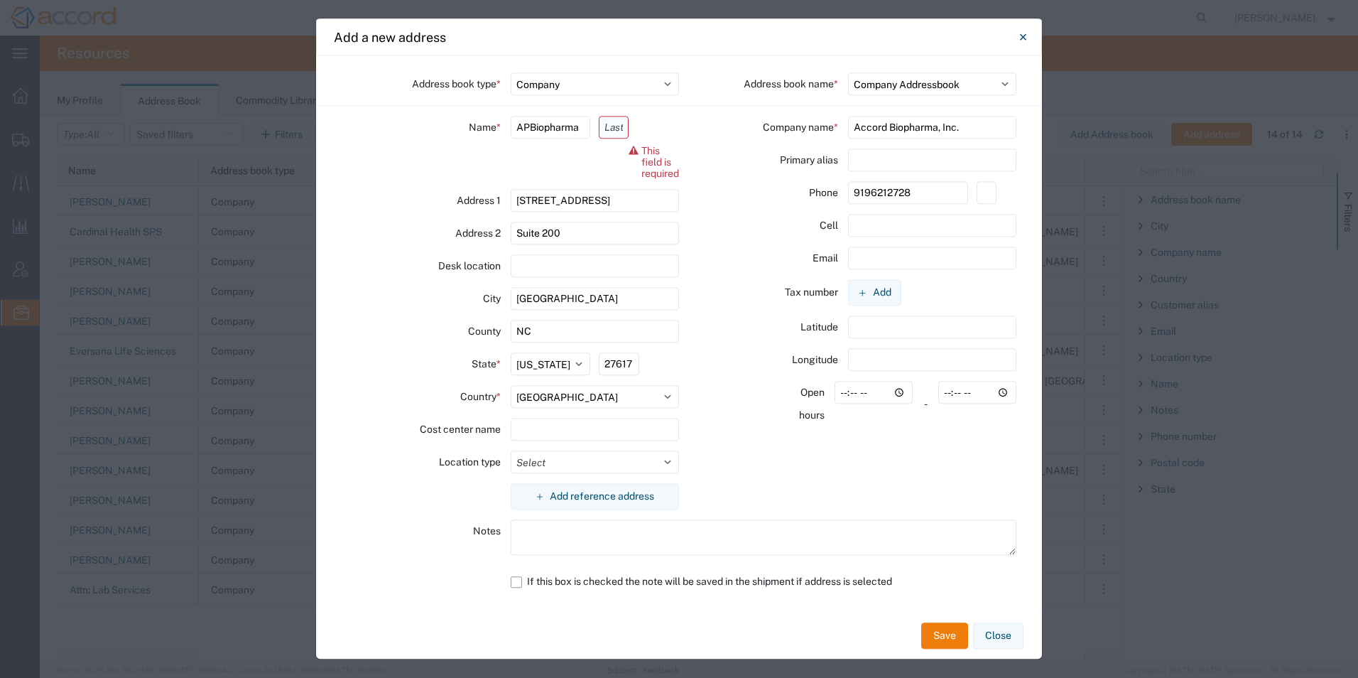
drag, startPoint x: 528, startPoint y: 128, endPoint x: 602, endPoint y: 129, distance: 73.9
click at [602, 129] on div "Name * APBiopharma This field is required" at bounding box center [510, 152] width 337 height 73
click at [609, 128] on input "text" at bounding box center [614, 127] width 30 height 23
paste input "Biopharma"
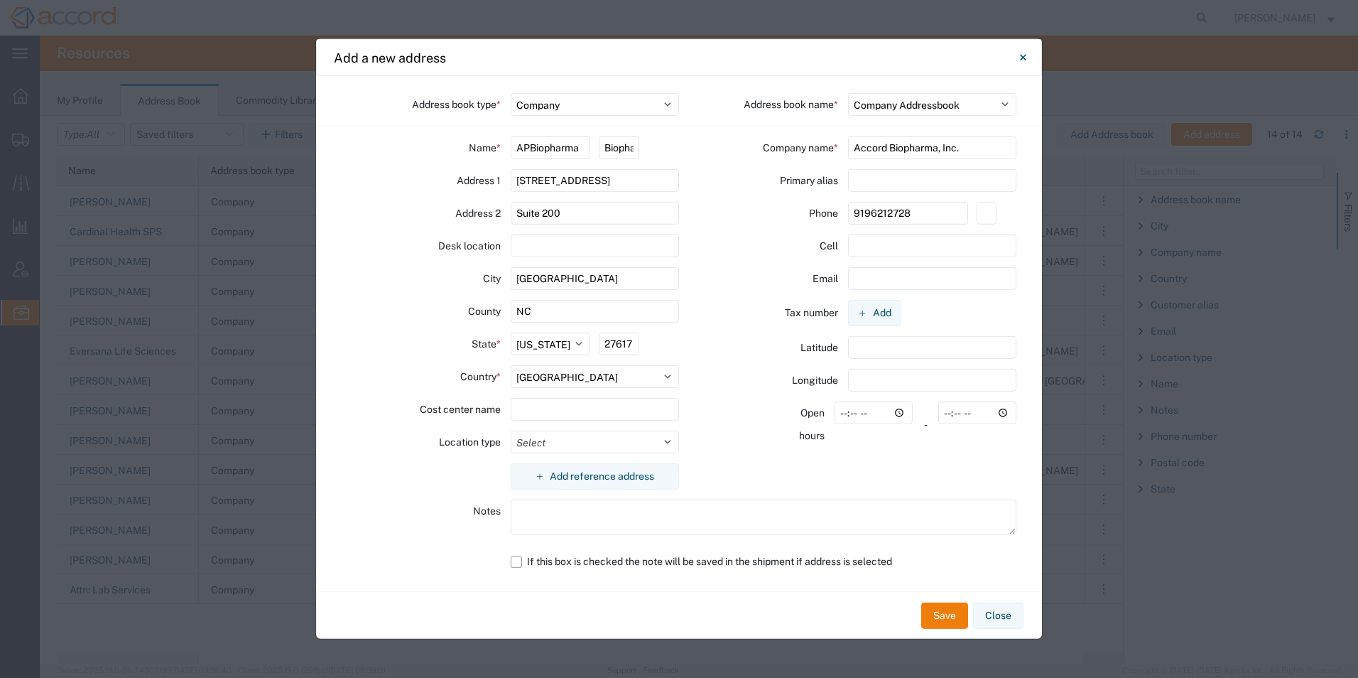
scroll to position [0, 21]
type input "Biopharma"
drag, startPoint x: 582, startPoint y: 149, endPoint x: 530, endPoint y: 149, distance: 51.8
click at [530, 149] on input "APBiopharma" at bounding box center [551, 147] width 80 height 23
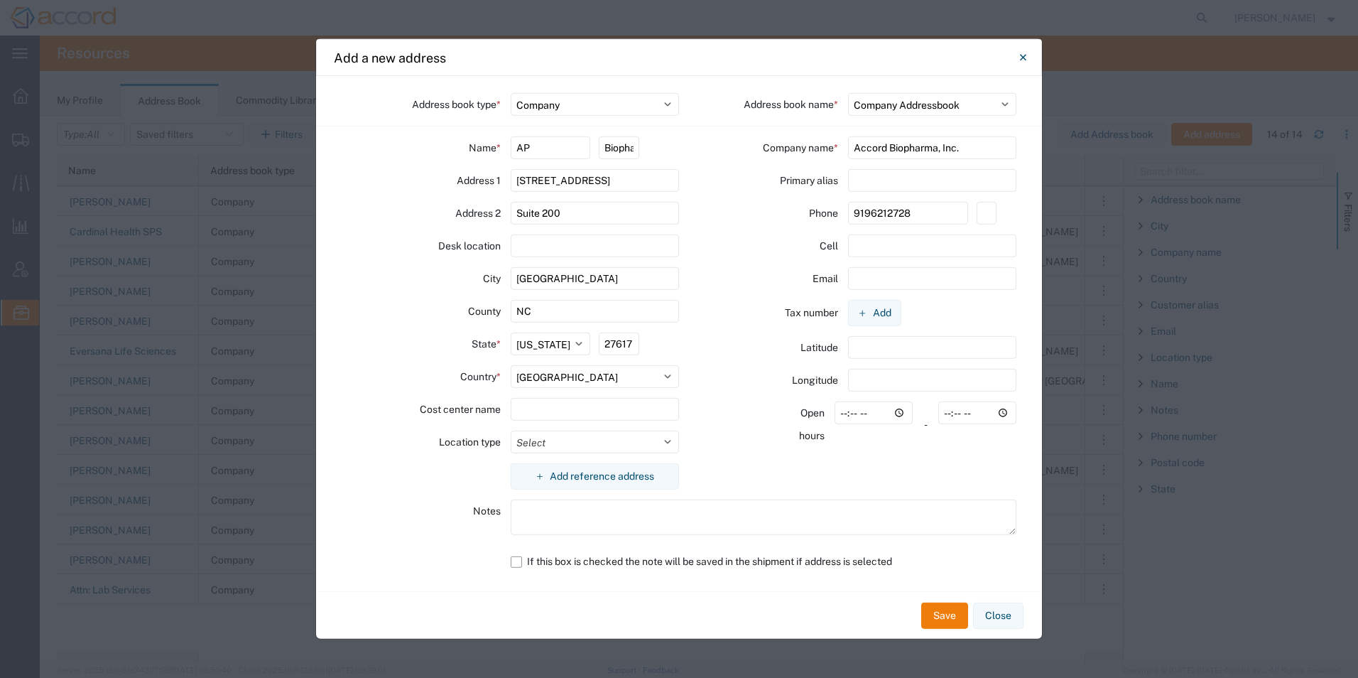
type input "AP"
click at [715, 218] on div "Phone [PHONE_NUMBER]" at bounding box center [847, 218] width 337 height 33
click at [558, 436] on select "Select Business No Loading Dock Business (General) Business with Loading Dock C…" at bounding box center [595, 441] width 169 height 23
click at [731, 474] on div "Company name * Accord Biopharma, Inc. Primary alias Phone [PHONE_NUMBER] Cell E…" at bounding box center [847, 317] width 337 height 363
click at [936, 620] on button "Save" at bounding box center [944, 615] width 47 height 26
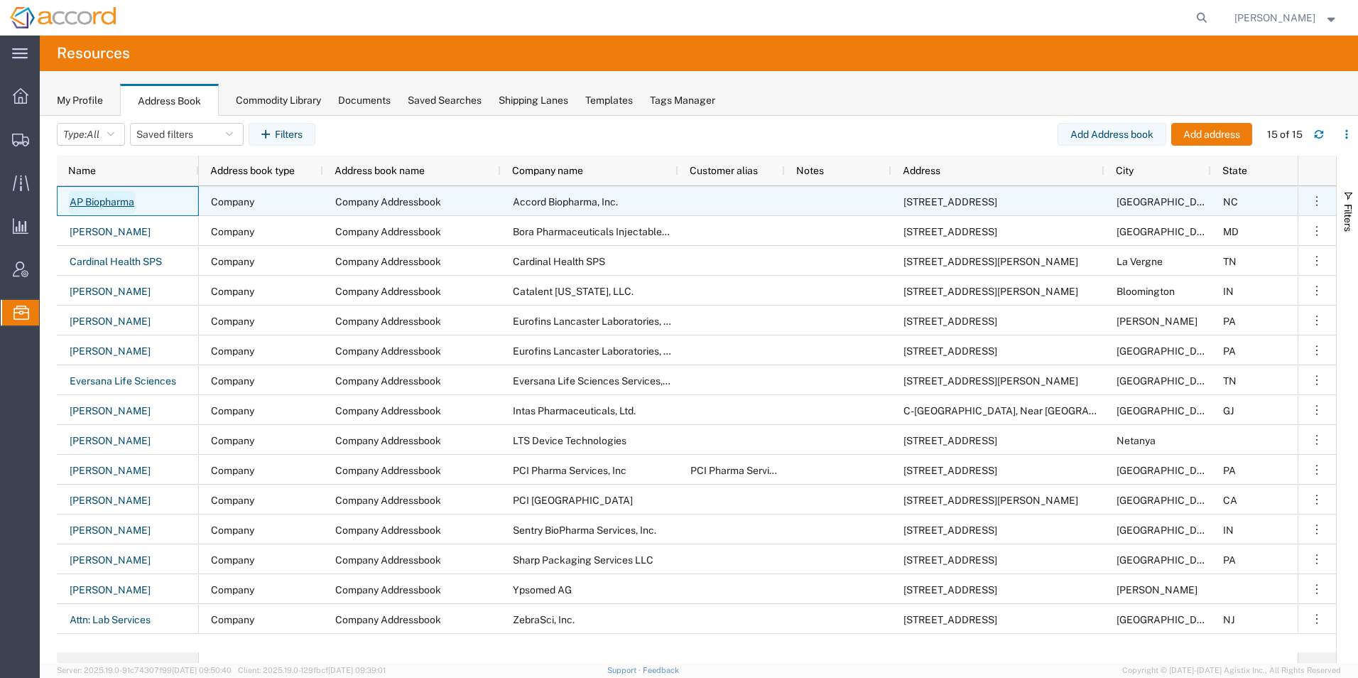
click at [119, 200] on link "AP Biopharma" at bounding box center [102, 202] width 66 height 23
select select "COMPANY"
select select "127034"
select select "NC"
select select "US"
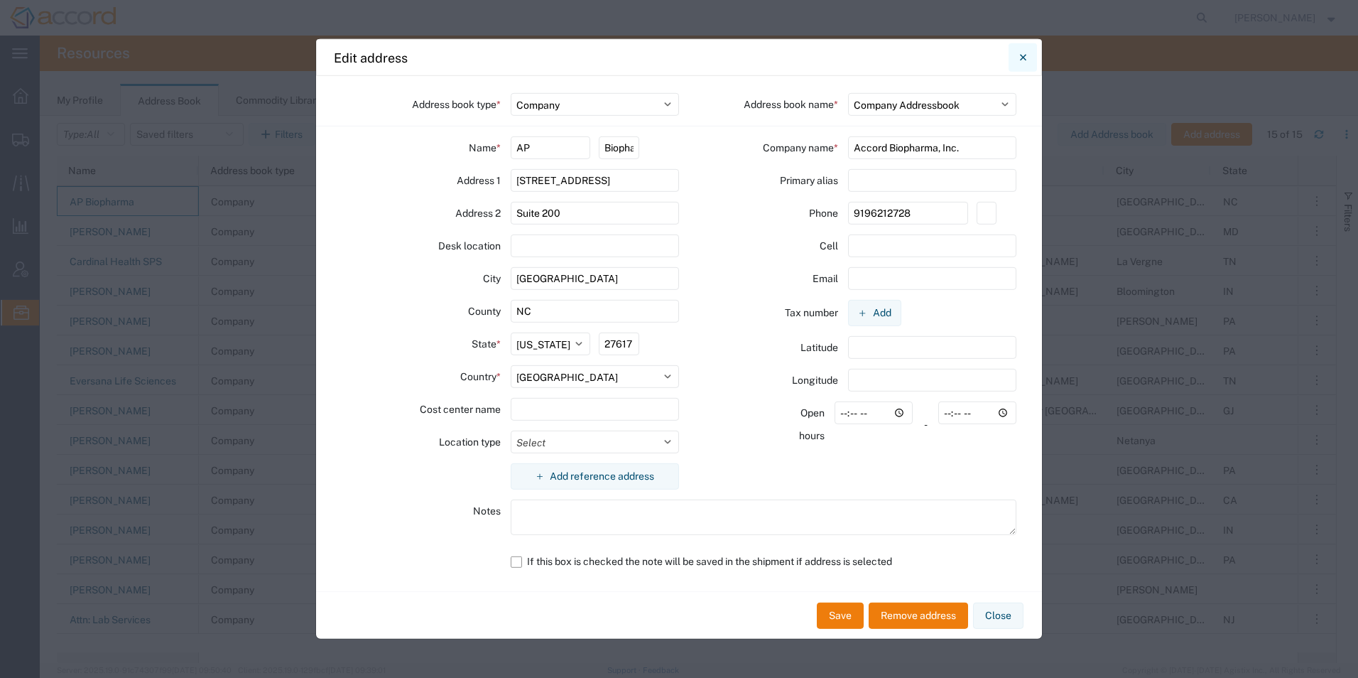
click at [1022, 50] on icon "Close" at bounding box center [1023, 57] width 6 height 17
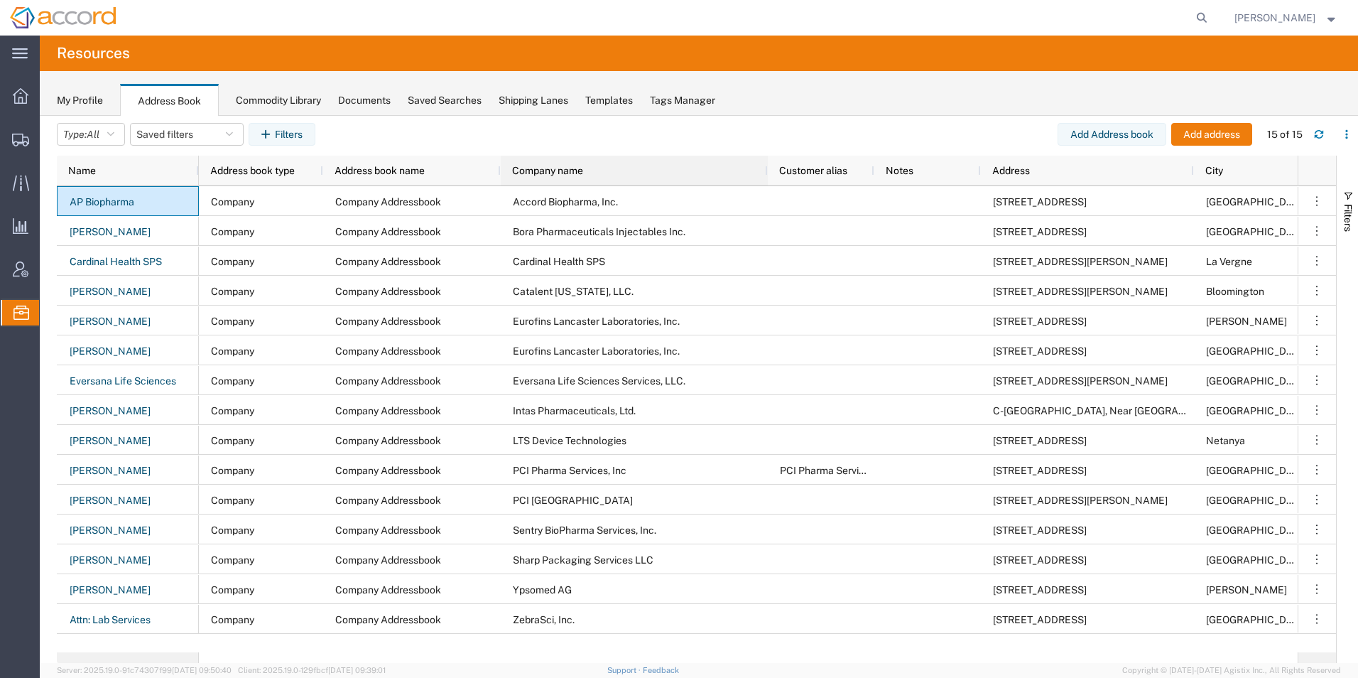
drag, startPoint x: 676, startPoint y: 170, endPoint x: 766, endPoint y: 200, distance: 94.3
click at [766, 200] on div "Name Address book type Address book name Company name Customer alias Notes Addr…" at bounding box center [696, 409] width 1279 height 507
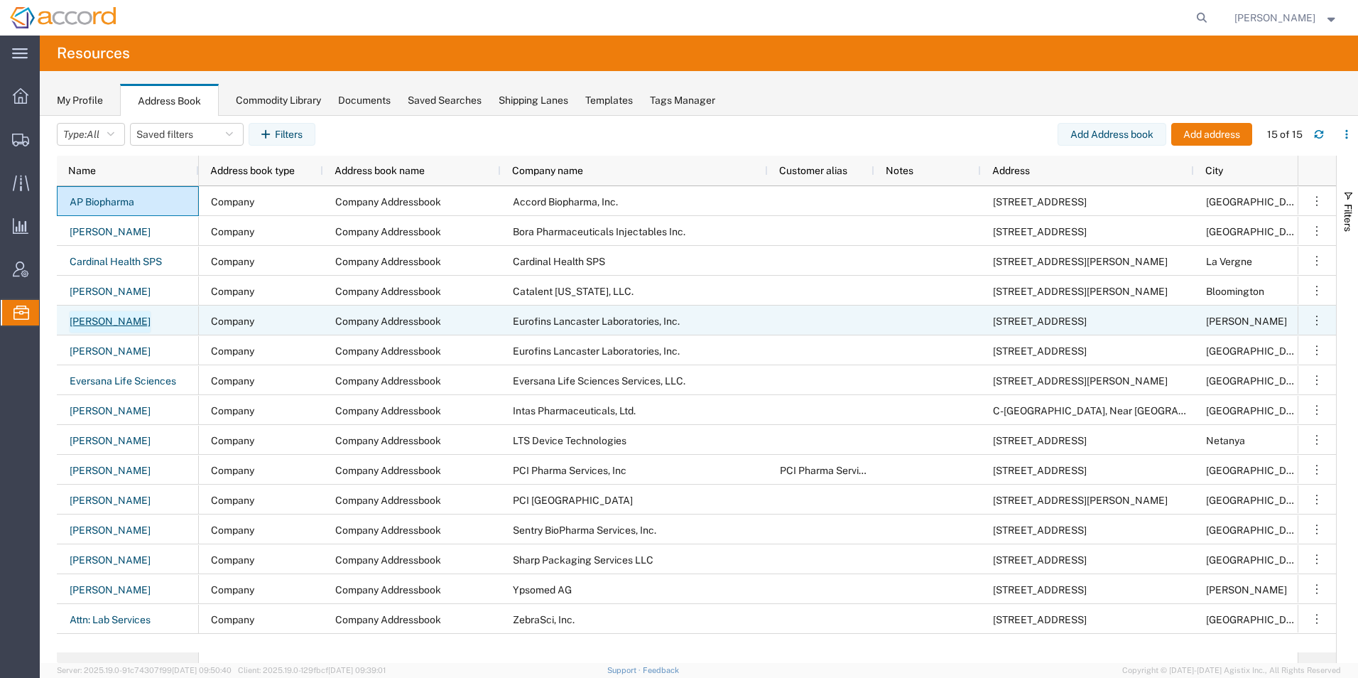
click at [111, 322] on link "[PERSON_NAME]" at bounding box center [110, 321] width 82 height 23
select select "US"
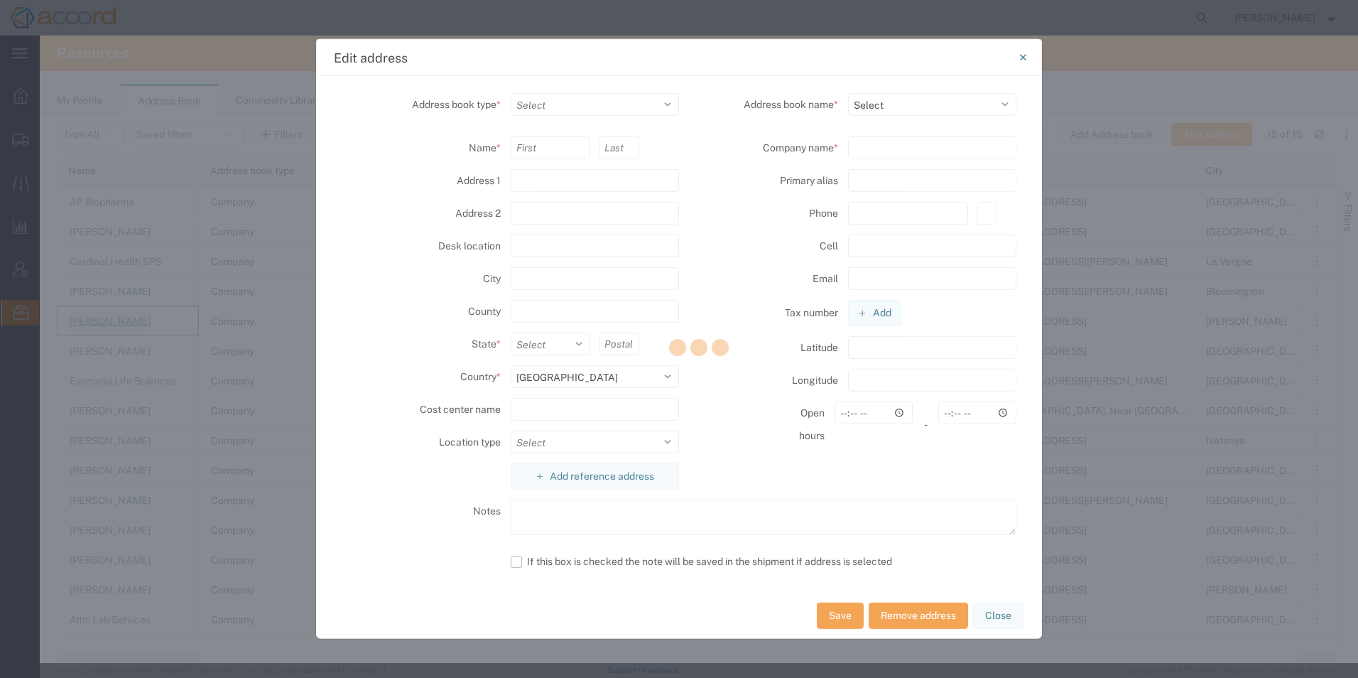
select select "COMPANY"
type input "[PERSON_NAME]"
type input "[STREET_ADDRESS]"
type input "[PERSON_NAME]"
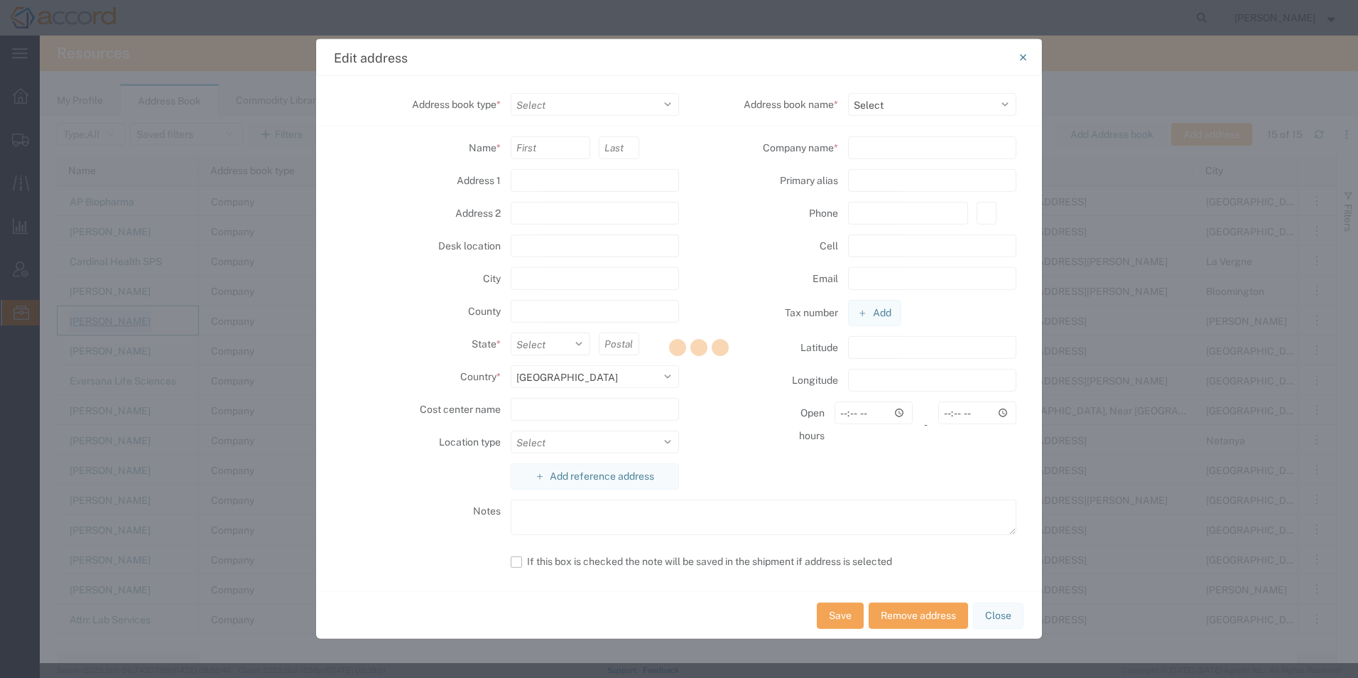
select select
type input "17540"
select select
type input "Eurofins Lancaster Laboratories, Inc."
type input "[PHONE_NUMBER]"
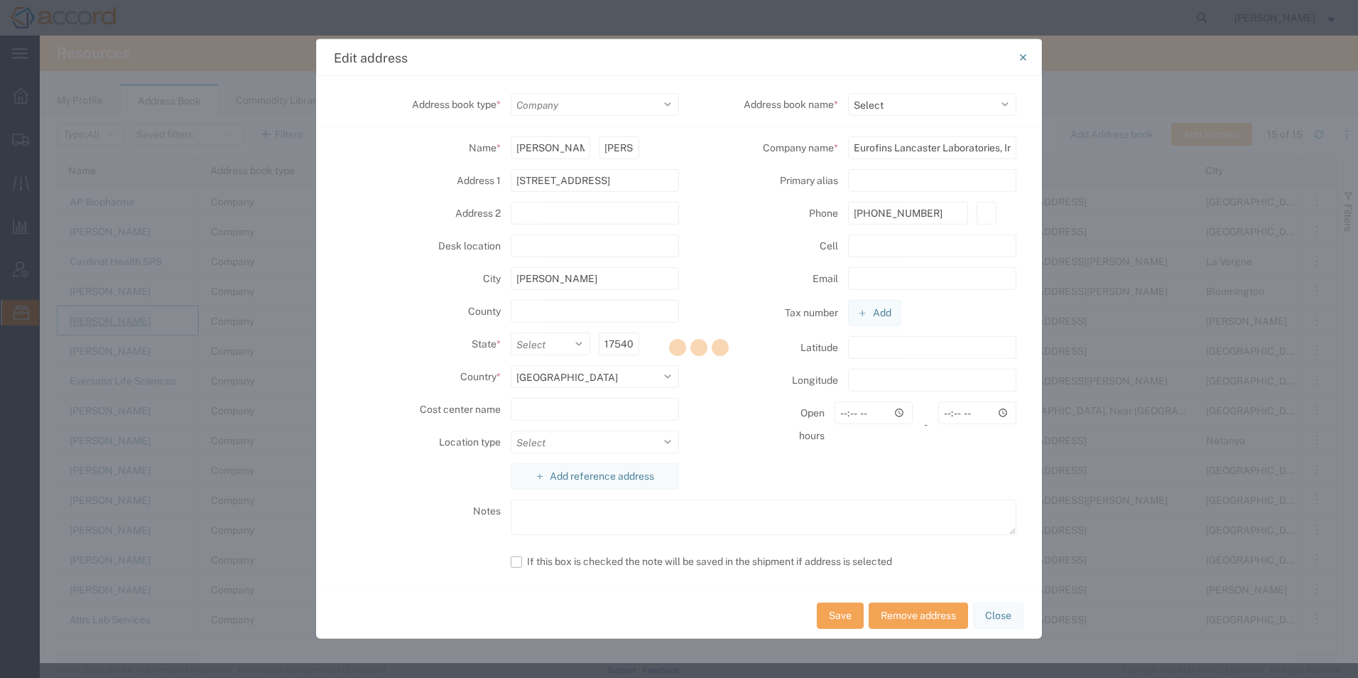
select select "127034"
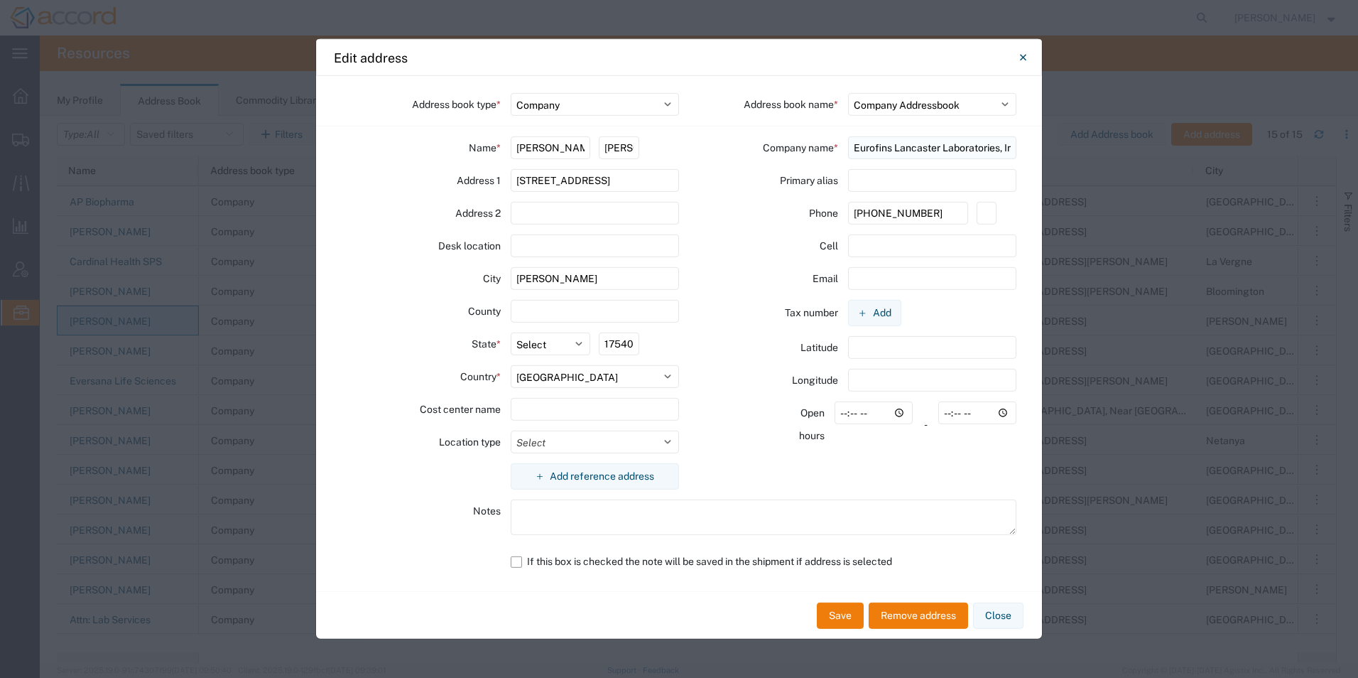
click at [972, 141] on input "Eurofins Lancaster Laboratories, Inc." at bounding box center [932, 147] width 169 height 23
type input "Eurofins Lancaster Laboratories, Inc. ([GEOGRAPHIC_DATA])"
click at [827, 613] on button "Save" at bounding box center [840, 615] width 47 height 26
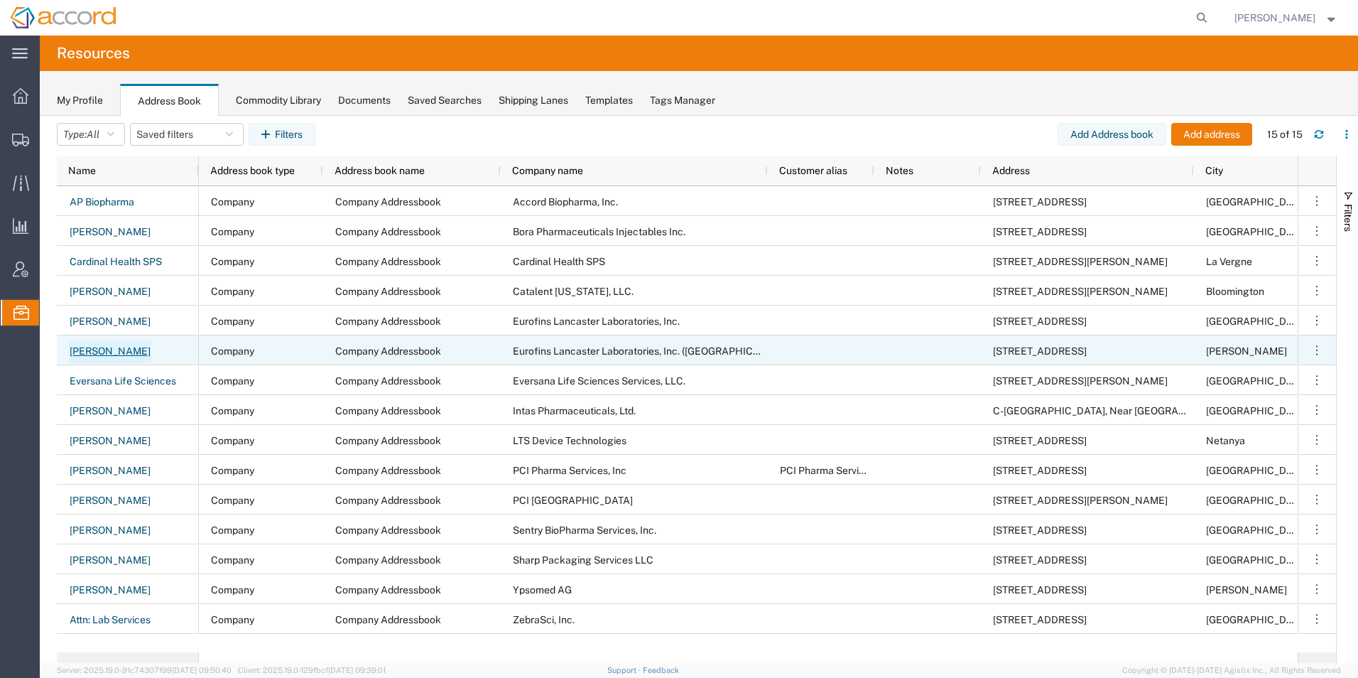
click at [89, 349] on link "[PERSON_NAME]" at bounding box center [110, 351] width 82 height 23
select select "COMPANY"
select select "127034"
select select "US"
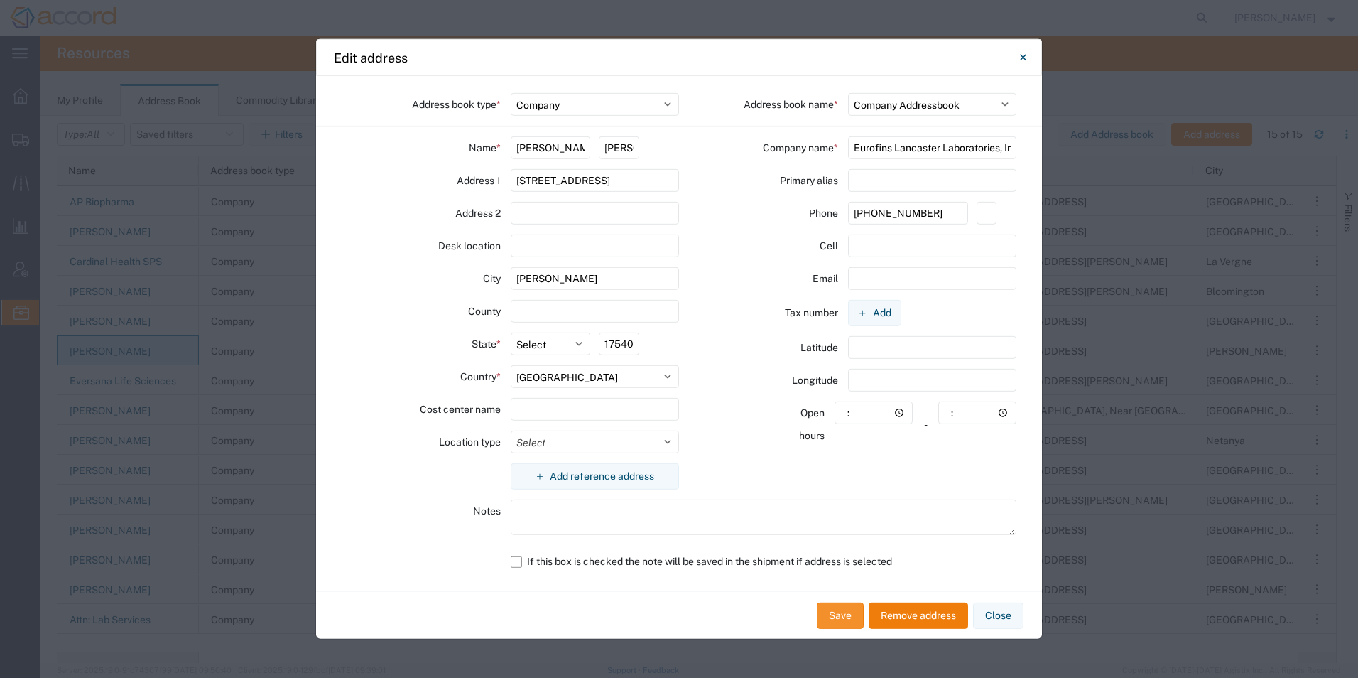
click at [858, 615] on button "Save" at bounding box center [840, 615] width 47 height 26
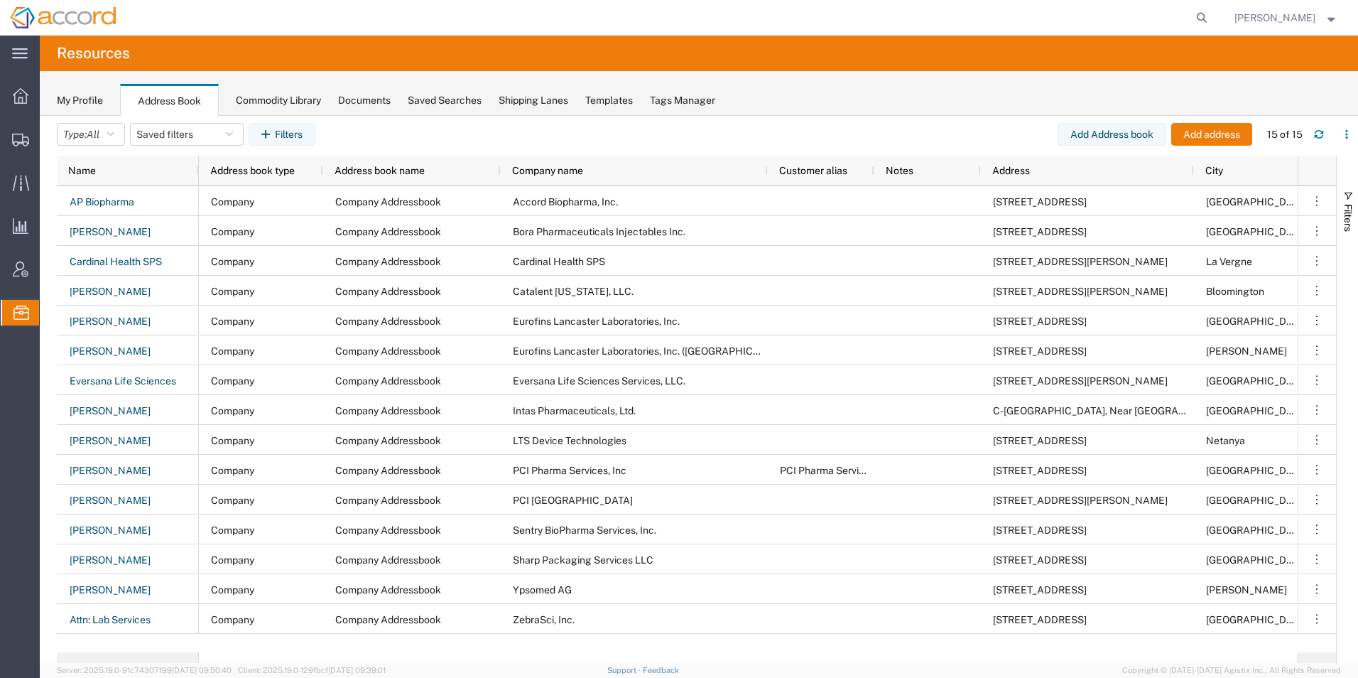
click at [287, 94] on div "Commodity Library" at bounding box center [278, 100] width 85 height 15
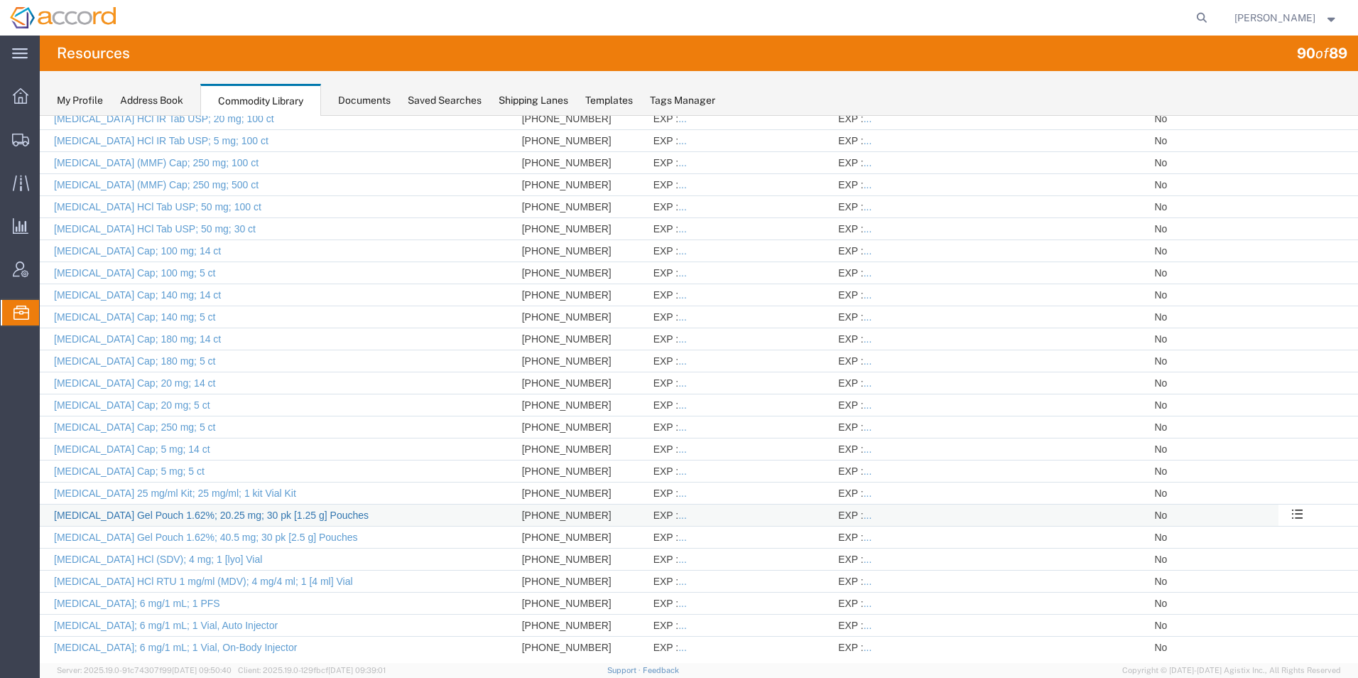
scroll to position [1528, 0]
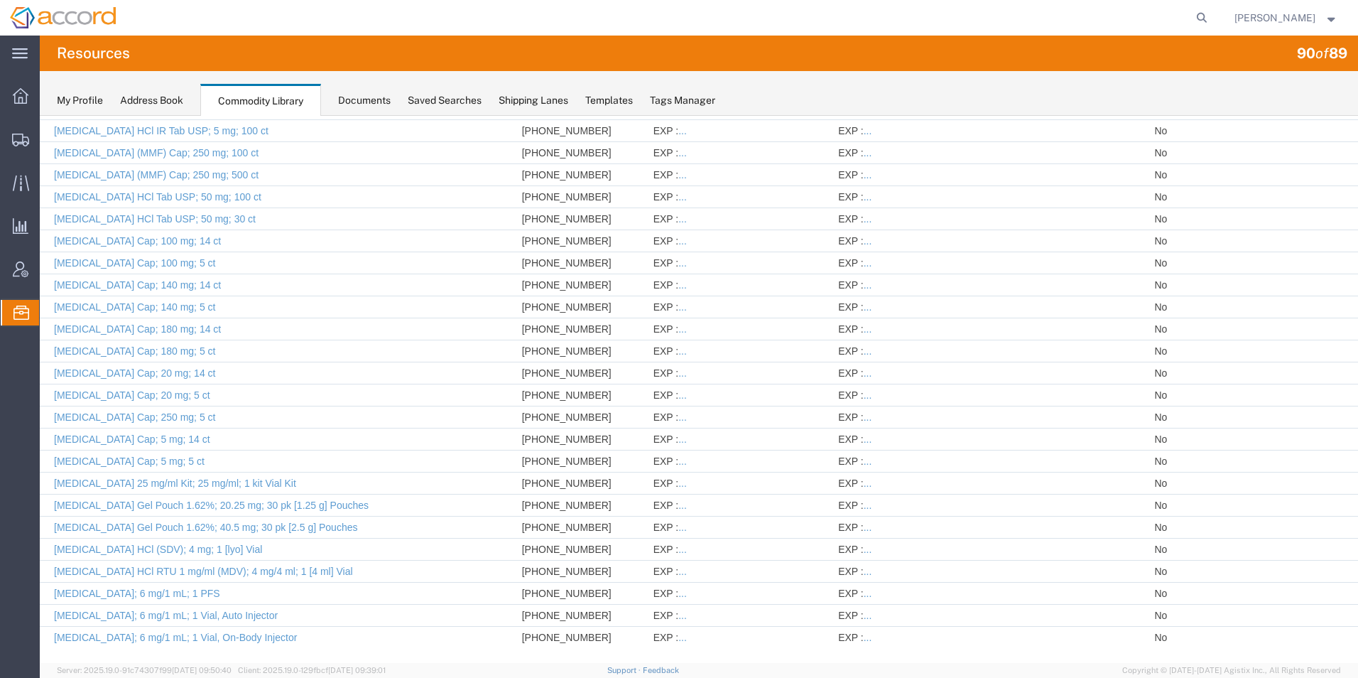
click at [72, 112] on div "My Profile Address Book Commodity Library Documents Saved Searches Shipping Lan…" at bounding box center [699, 93] width 1318 height 45
click at [78, 102] on div "My Profile" at bounding box center [80, 100] width 46 height 15
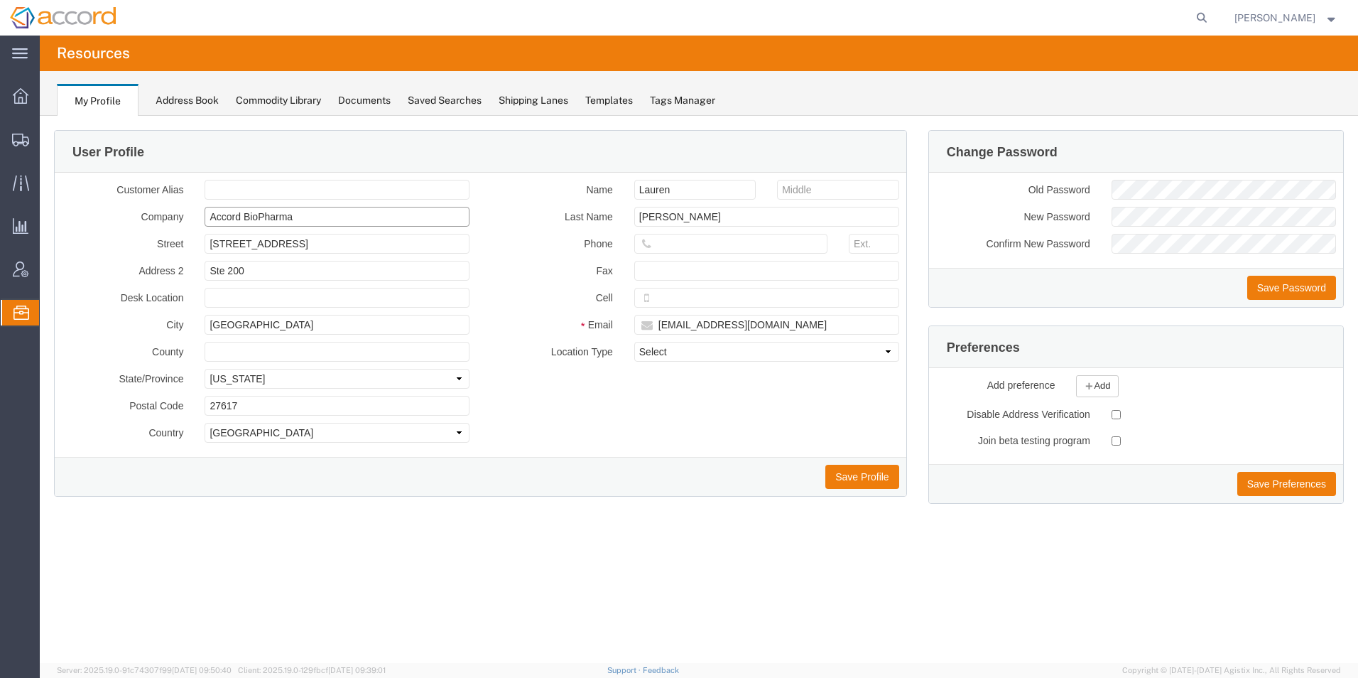
click at [343, 214] on input "Accord BioPharma" at bounding box center [337, 217] width 265 height 20
click at [261, 217] on input "Accord BioPharma" at bounding box center [337, 217] width 265 height 20
type input "Accord Biopharma"
